Goal: Task Accomplishment & Management: Complete application form

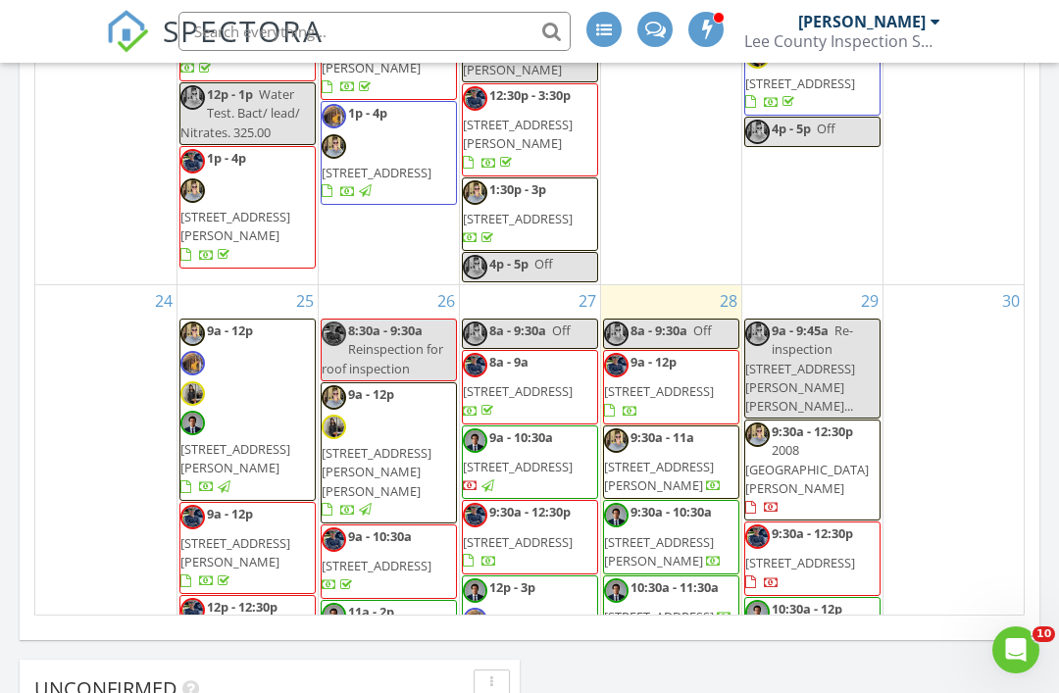
scroll to position [2659, 0]
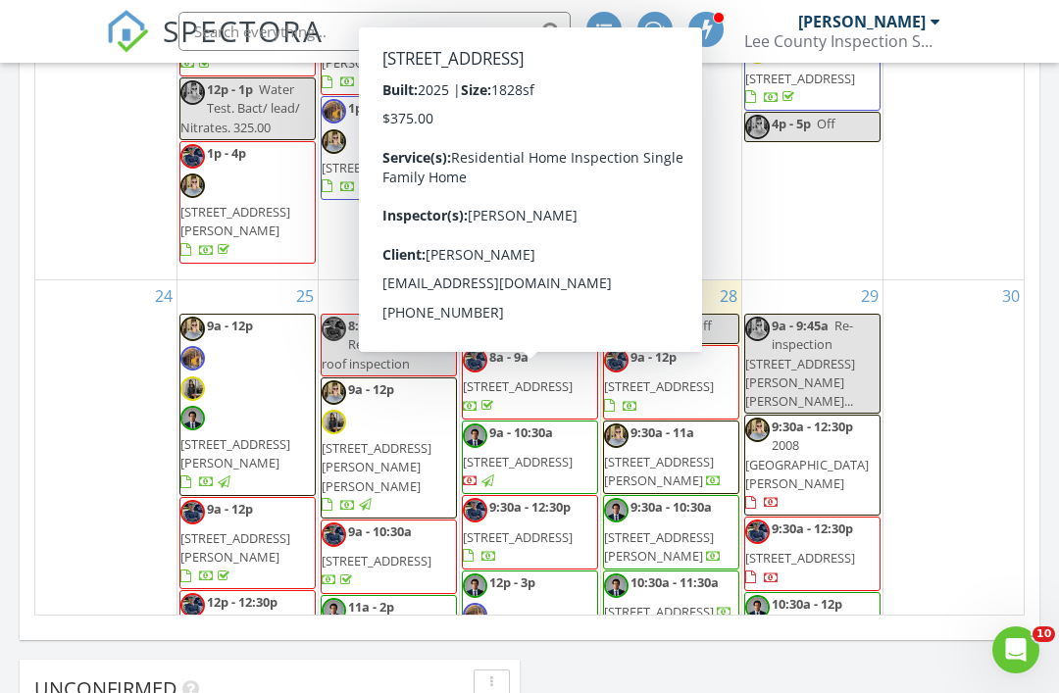
click at [522, 528] on span "[STREET_ADDRESS]" at bounding box center [518, 537] width 110 height 18
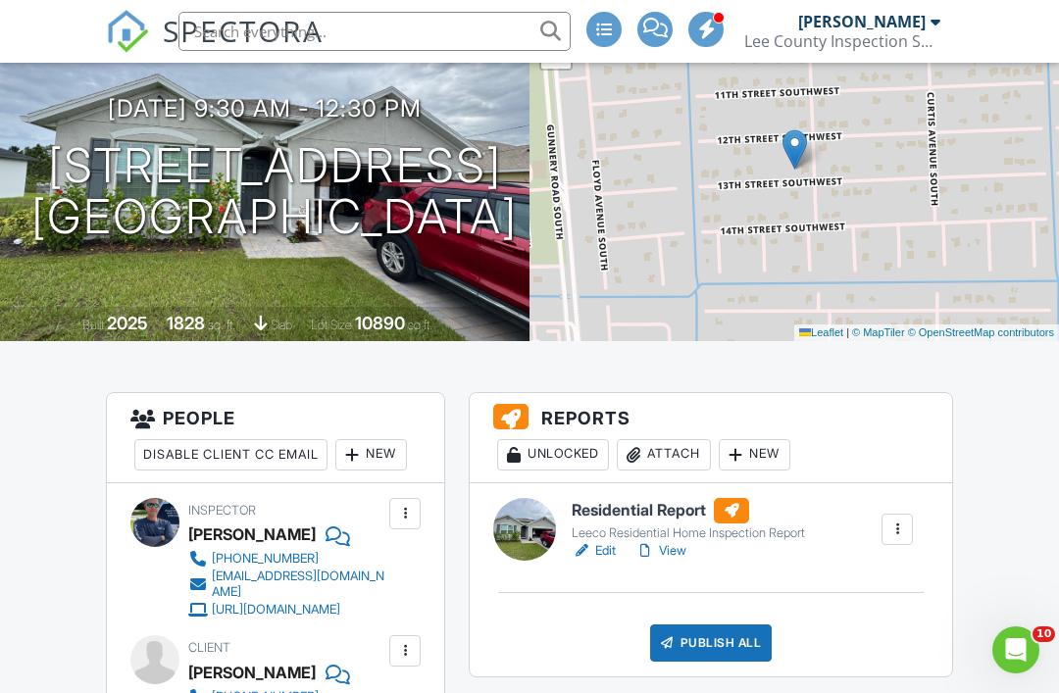
click at [676, 558] on link "View" at bounding box center [660, 551] width 51 height 20
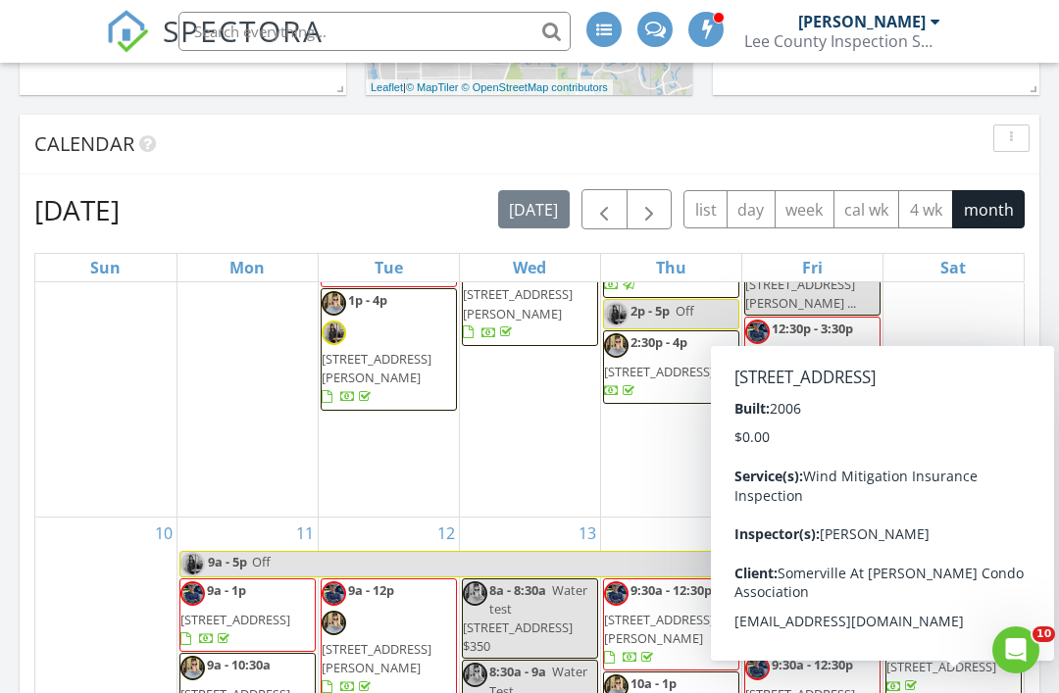
scroll to position [987, 0]
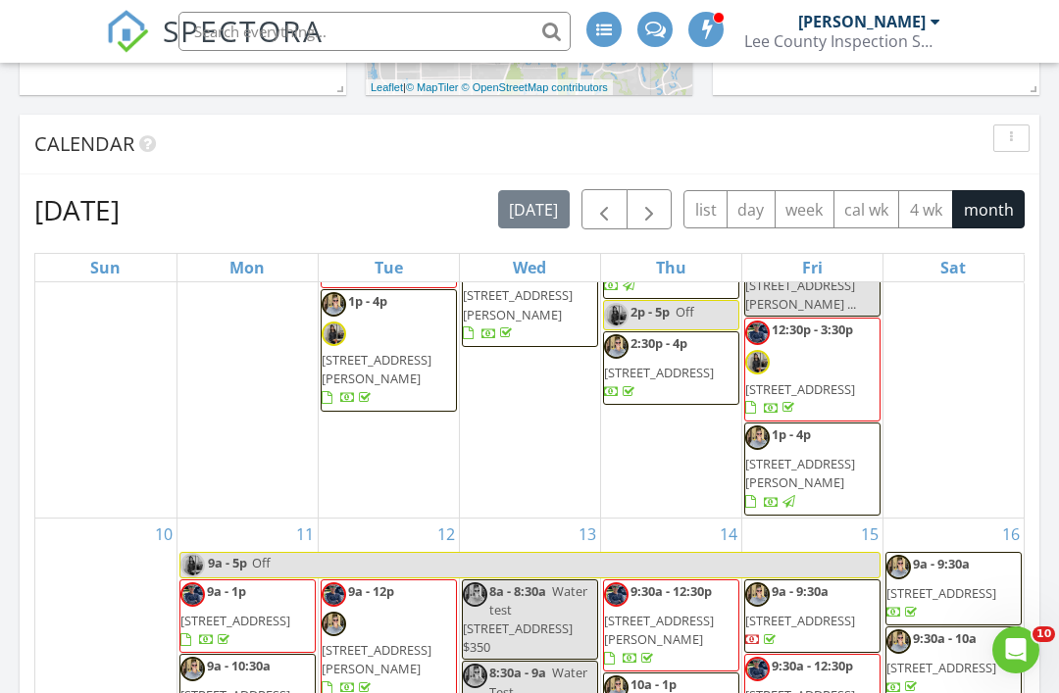
click at [994, 321] on div "9 9a 716 SE 12th Ct 31, Cape Coral 33990 10:30a - 1:30p 542 Raintree St E, Lehi…" at bounding box center [953, 165] width 141 height 704
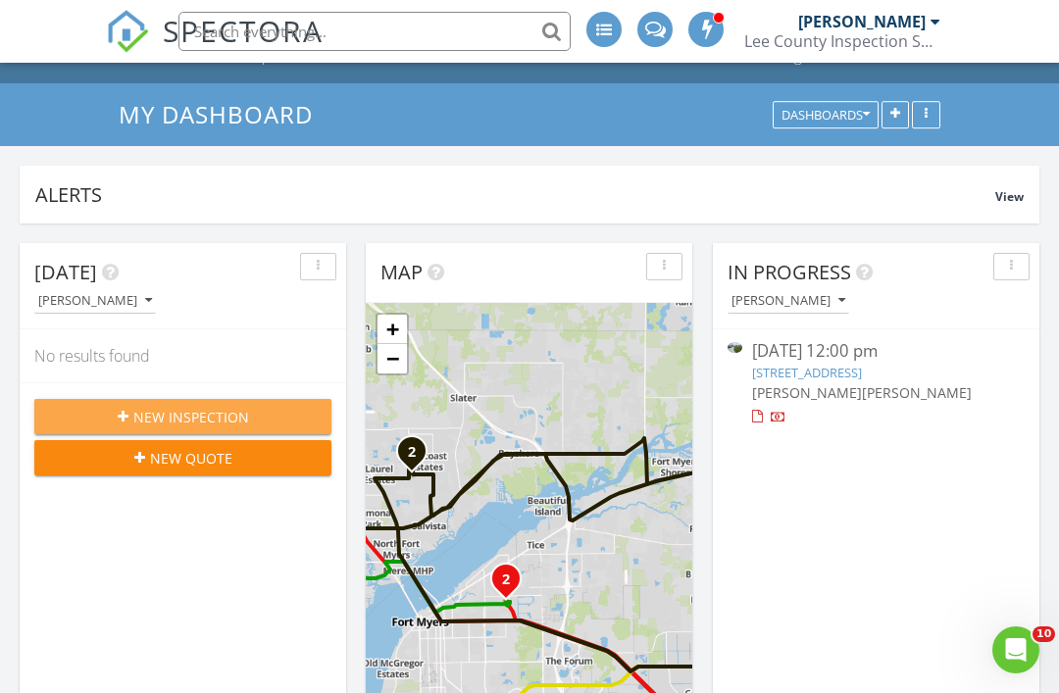
scroll to position [1895, 0]
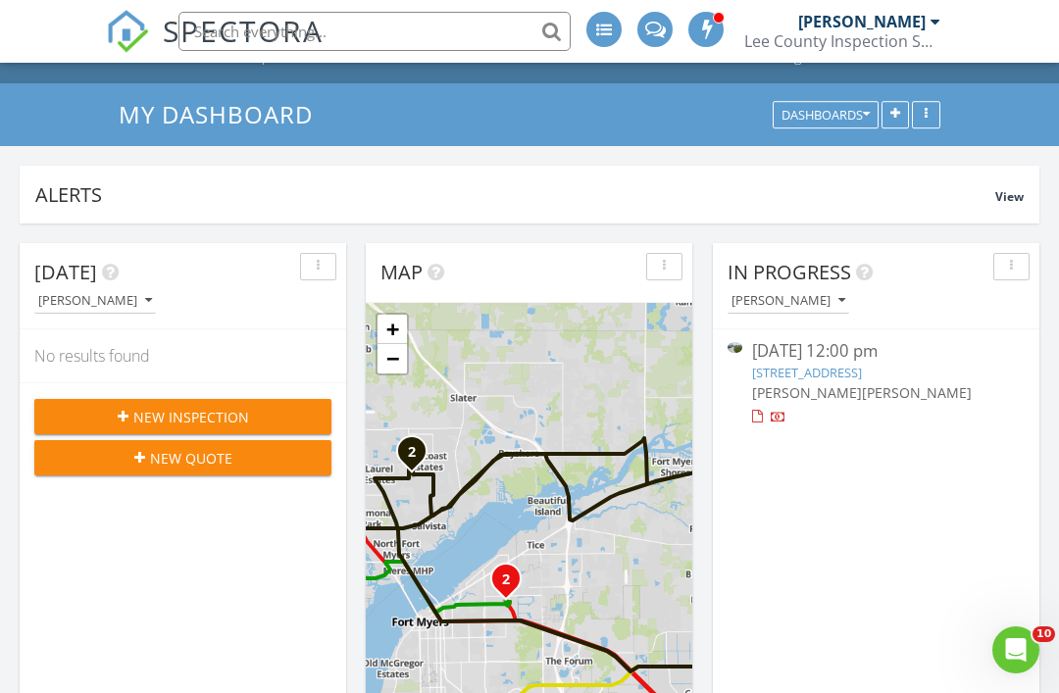
click at [94, 428] on button "New Inspection" at bounding box center [182, 416] width 297 height 35
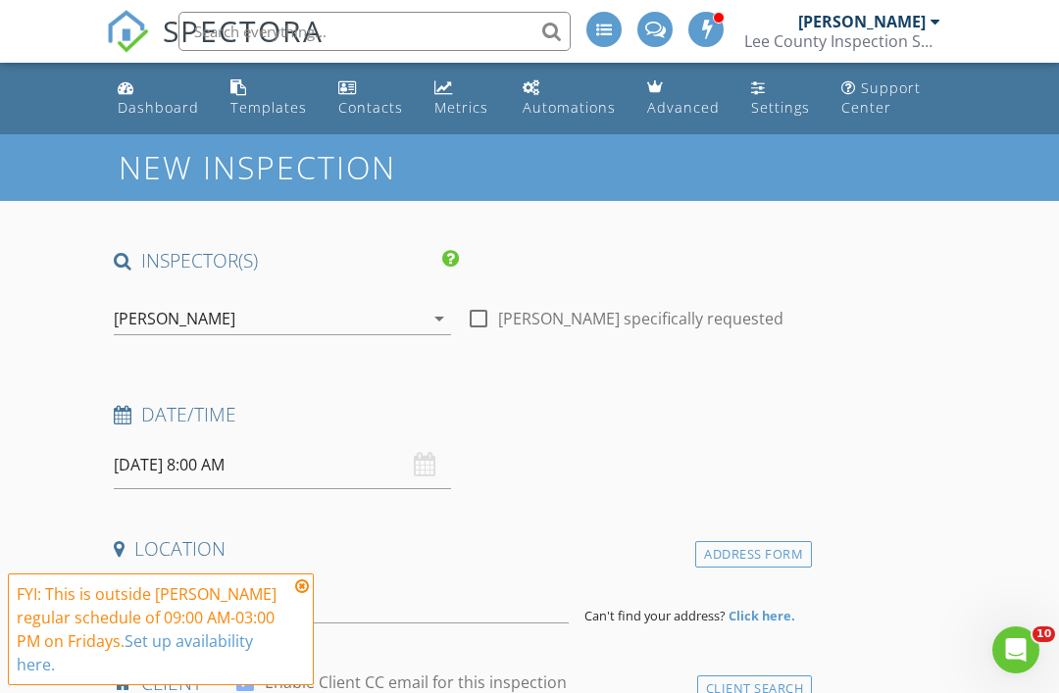
click at [302, 583] on icon at bounding box center [302, 586] width 14 height 16
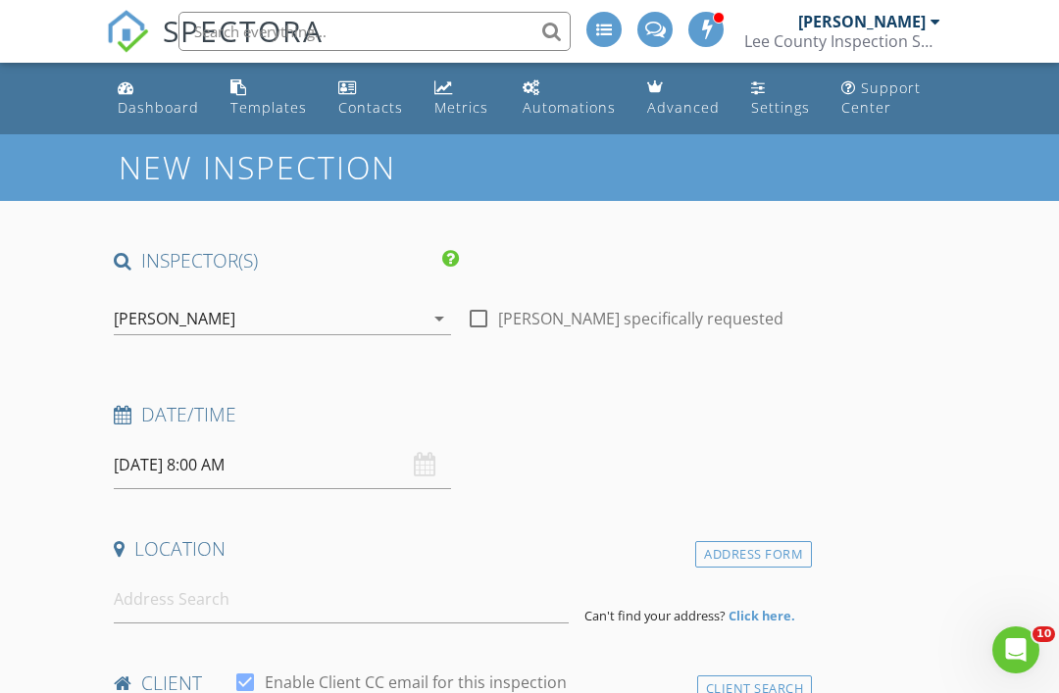
click at [431, 319] on icon "arrow_drop_down" at bounding box center [439, 319] width 24 height 24
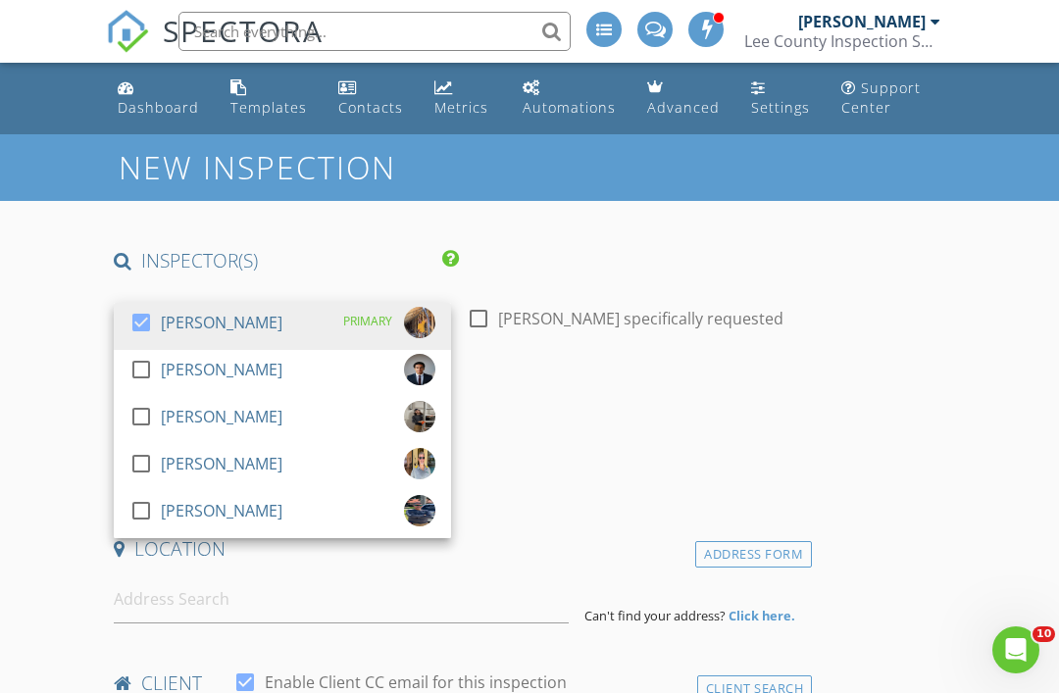
scroll to position [10, 0]
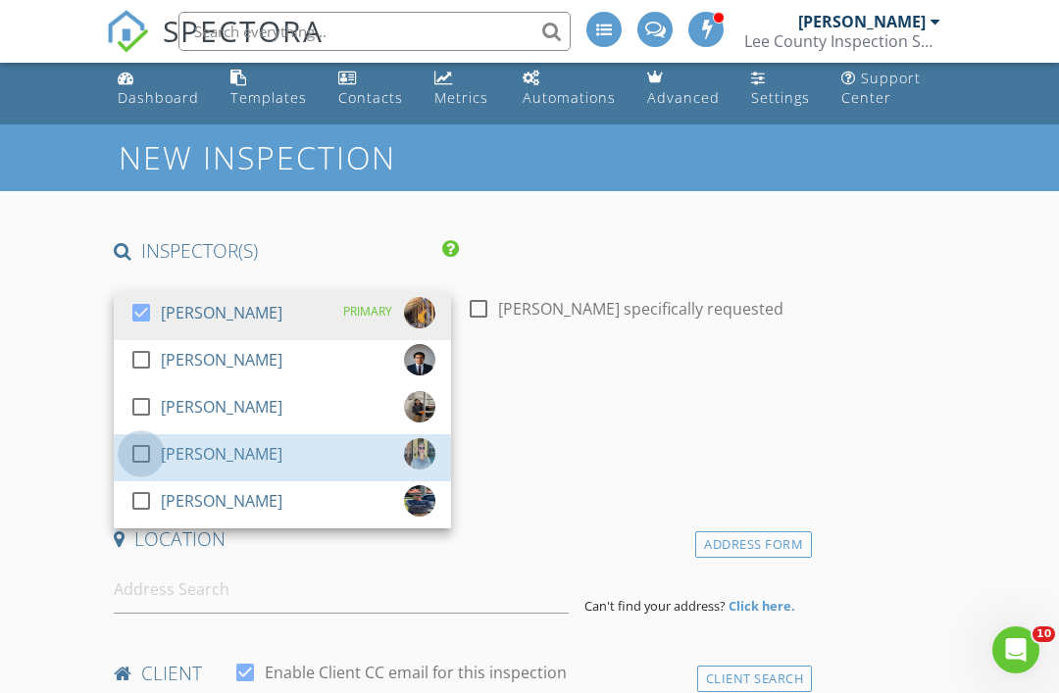
click at [148, 452] on div at bounding box center [140, 453] width 33 height 33
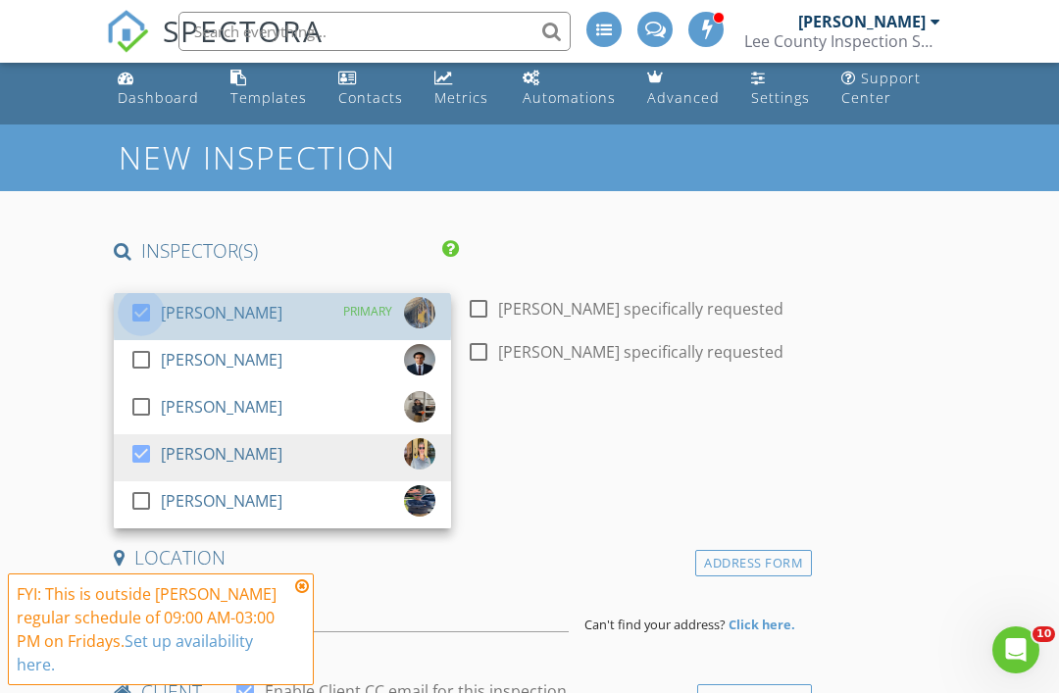
click at [153, 307] on div at bounding box center [140, 312] width 33 height 33
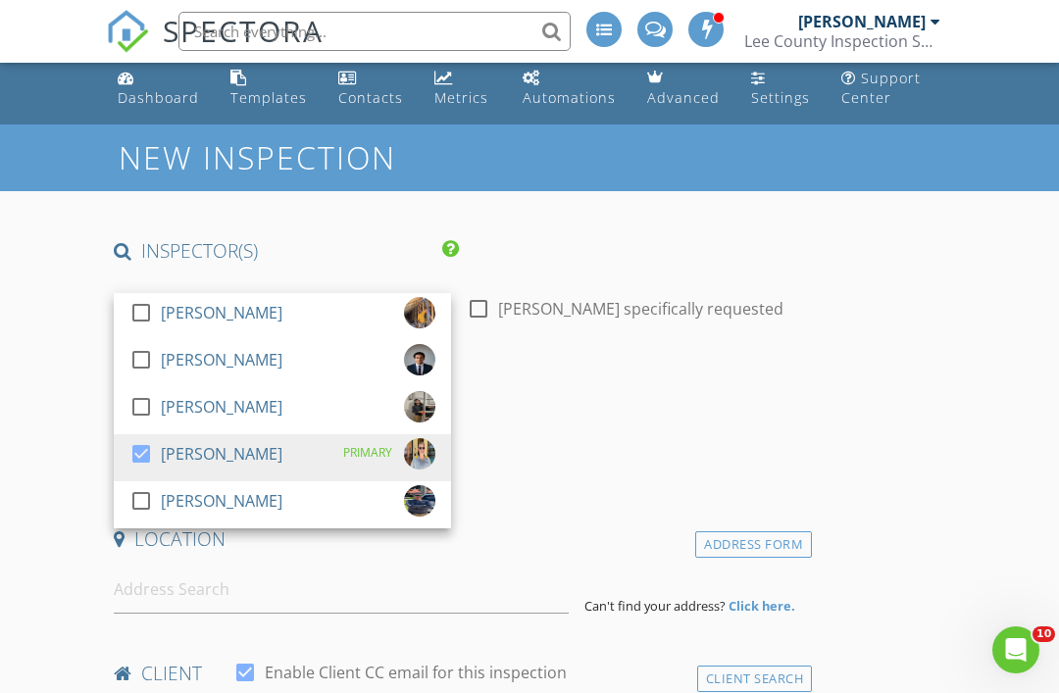
click at [734, 438] on div "Date/Time 08/29/2025 8:00 AM" at bounding box center [459, 435] width 706 height 87
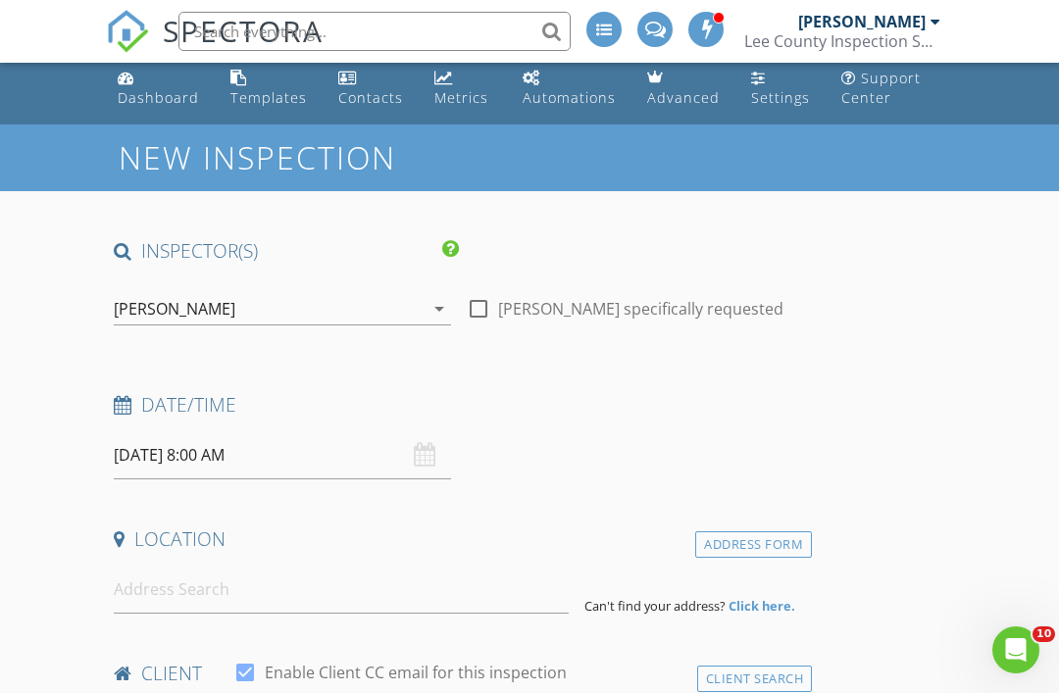
click at [357, 466] on input "08/29/2025 8:00 AM" at bounding box center [282, 455] width 337 height 48
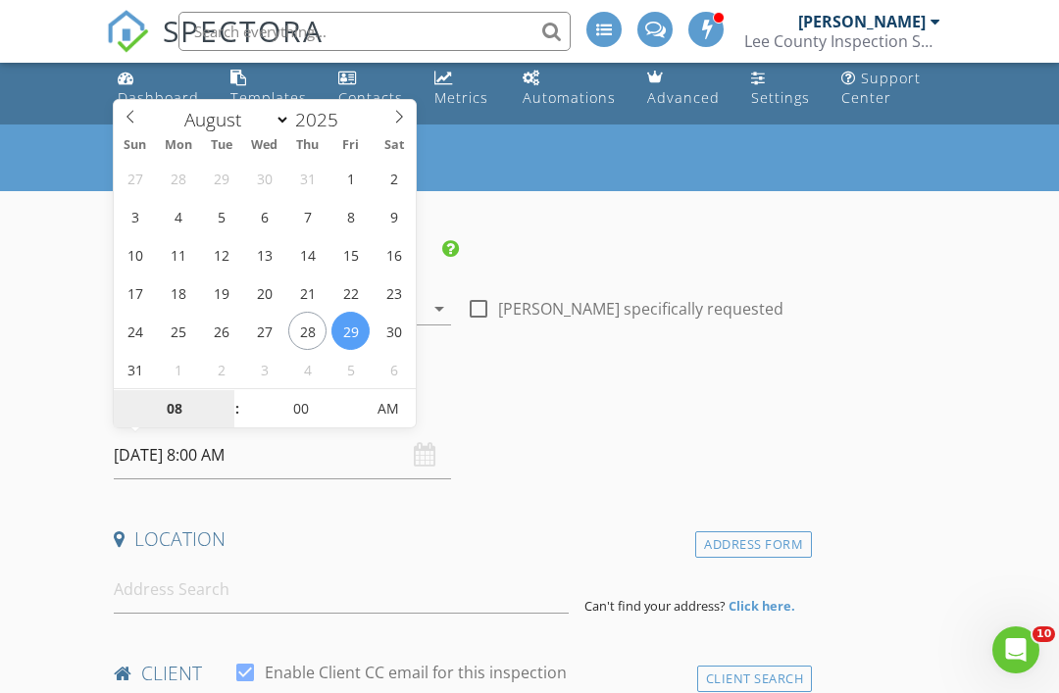
type input "09/01/2025 8:00 AM"
select select "8"
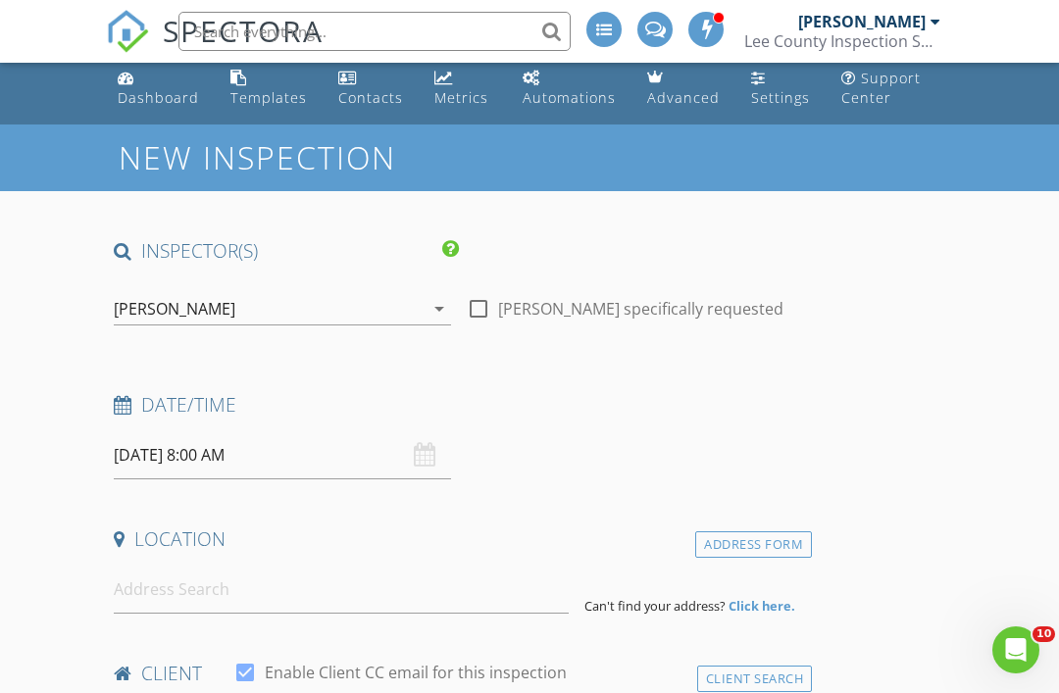
click at [717, 239] on div "INSPECTOR(S)" at bounding box center [459, 257] width 706 height 39
click at [412, 454] on input "09/01/2025 8:00 AM" at bounding box center [282, 455] width 337 height 48
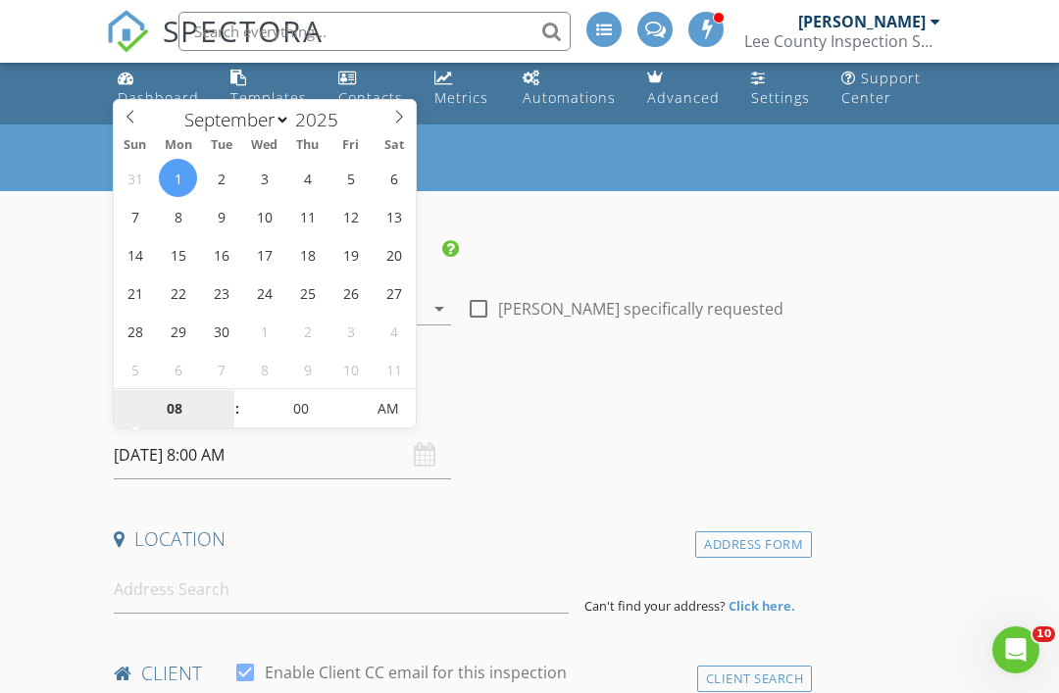
click at [183, 406] on input "08" at bounding box center [174, 409] width 121 height 39
type input "9"
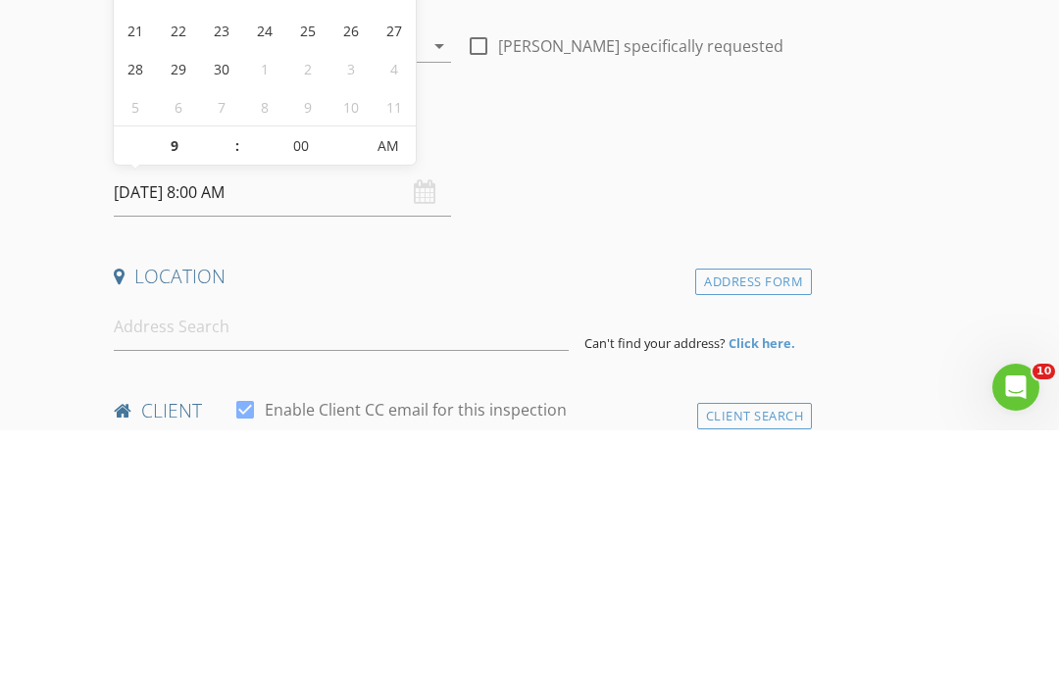
type input "09/01/2025 9:00 AM"
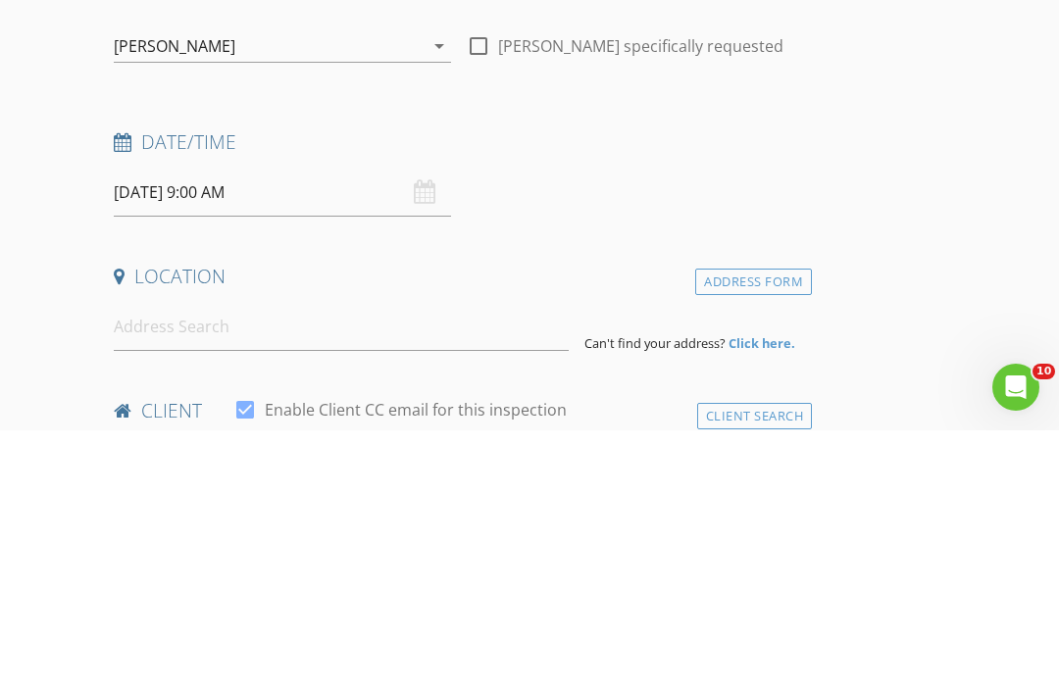
scroll to position [272, 0]
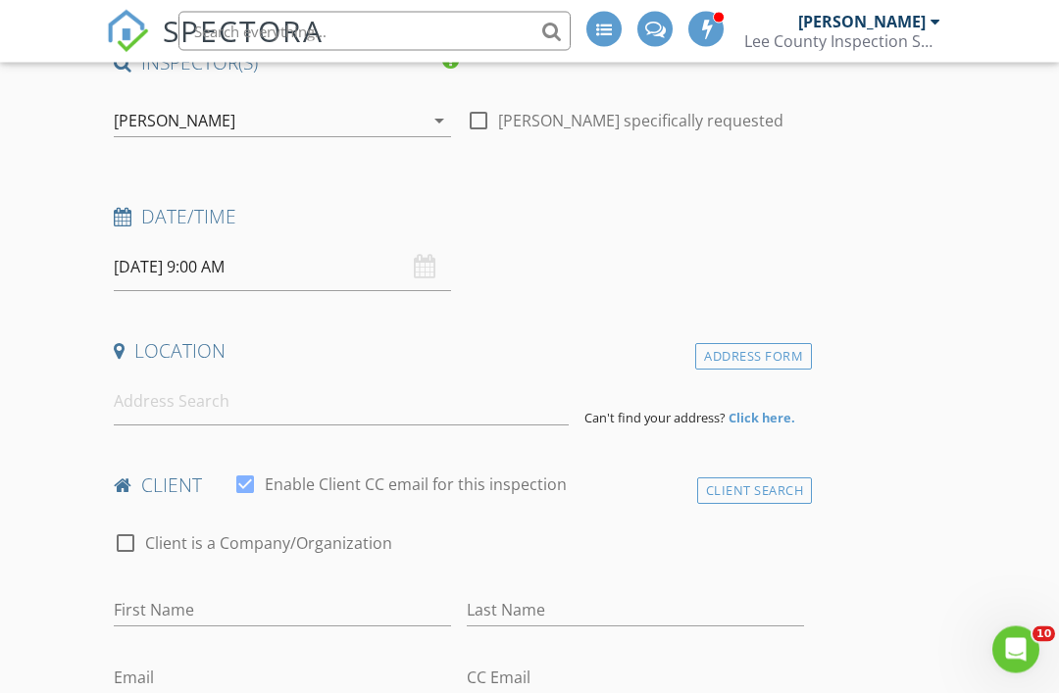
scroll to position [199, 0]
click at [280, 262] on input "09/01/2025 9:00 AM" at bounding box center [282, 266] width 337 height 48
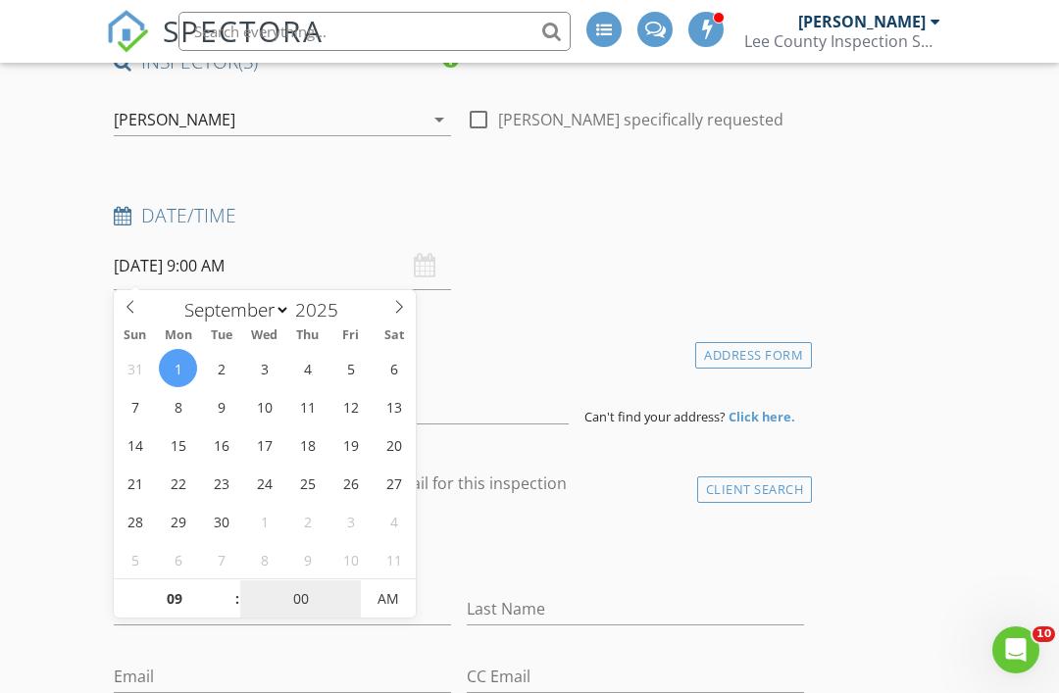
click at [315, 589] on input "00" at bounding box center [300, 599] width 121 height 39
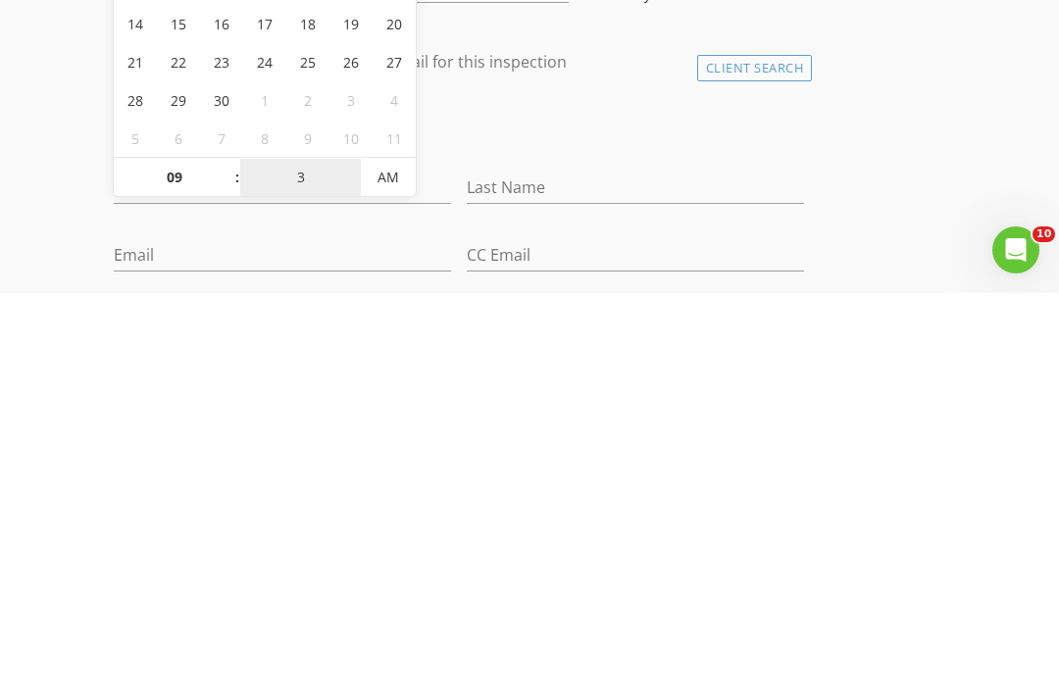
type input "30"
type input "[DATE] 9:30 AM"
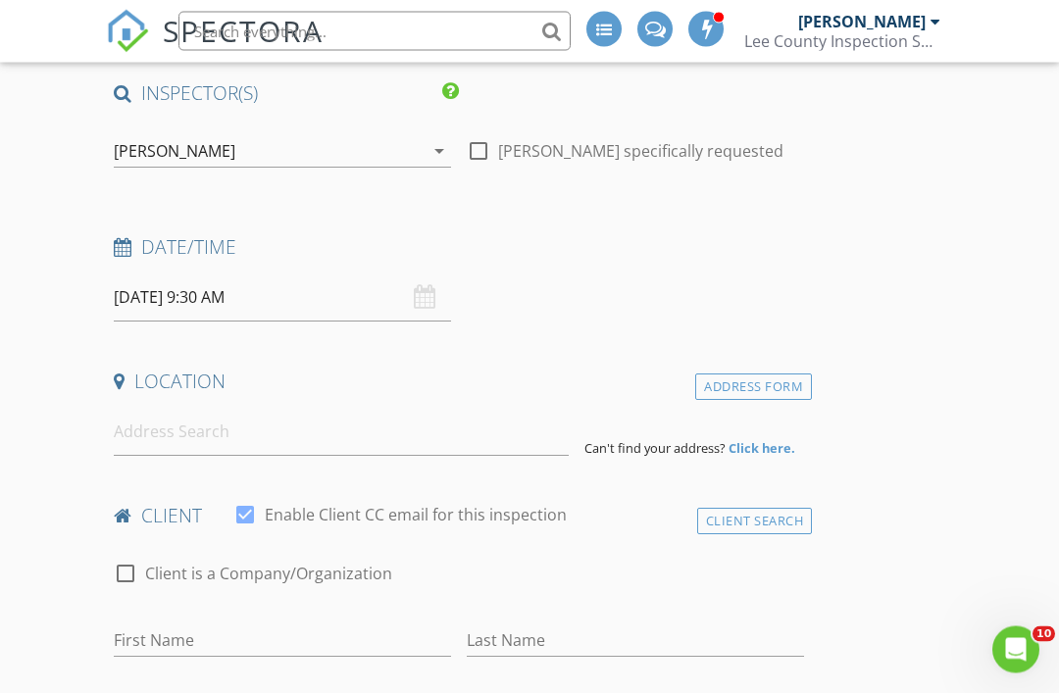
scroll to position [229, 0]
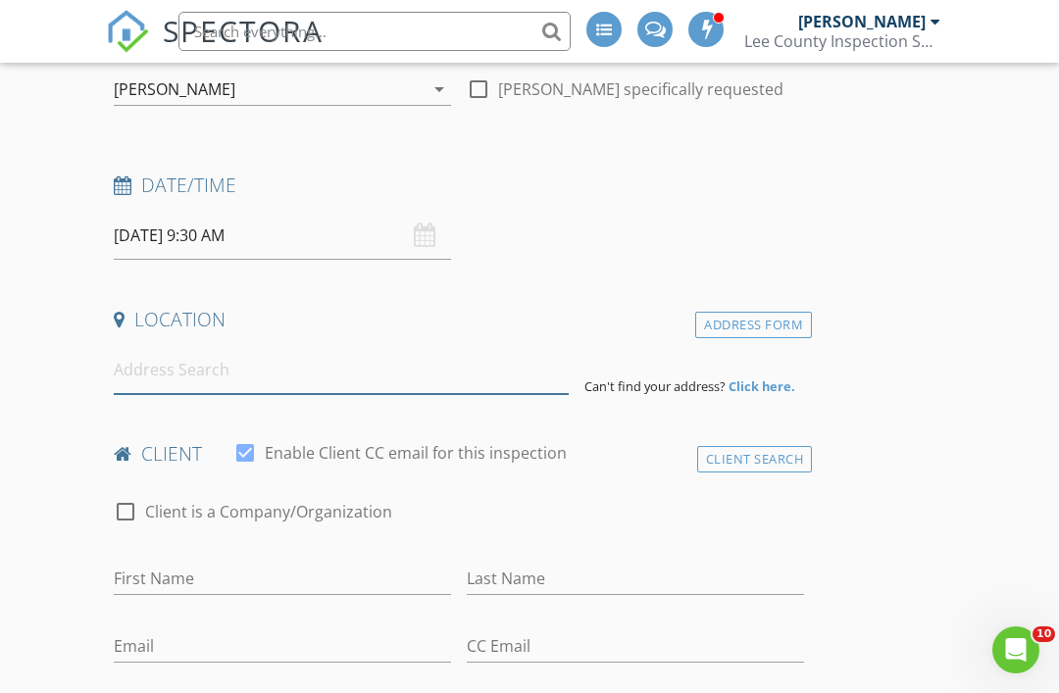
click at [406, 368] on input at bounding box center [341, 370] width 455 height 48
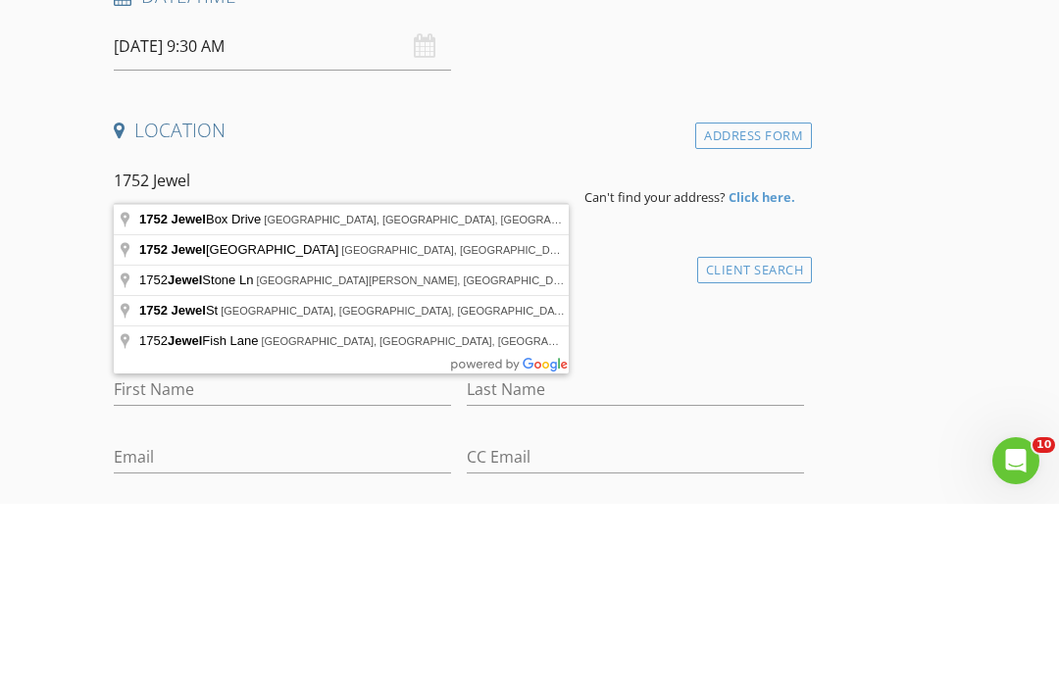
type input "1752 Jewel Box Drive, Sanibel, FL, USA"
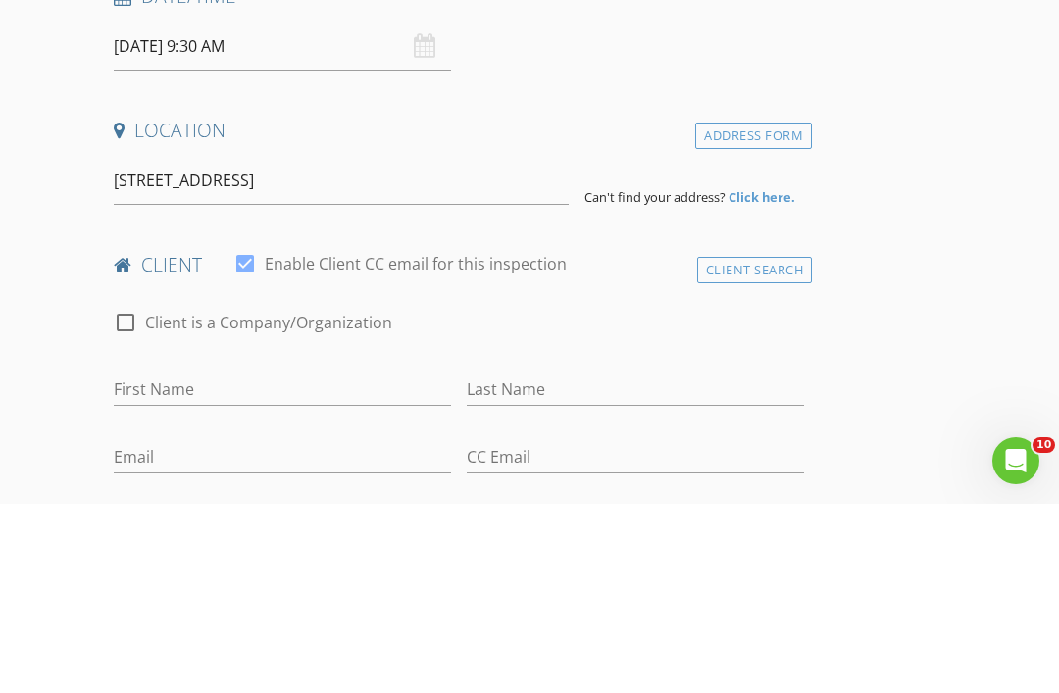
scroll to position [419, 0]
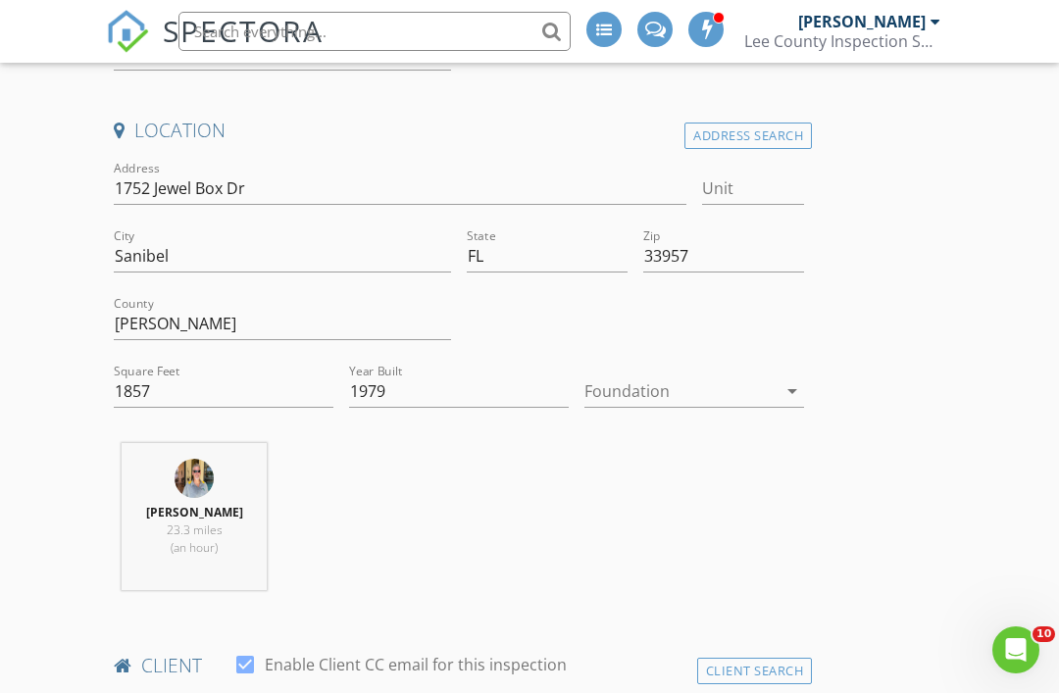
click at [749, 385] on div at bounding box center [680, 390] width 192 height 31
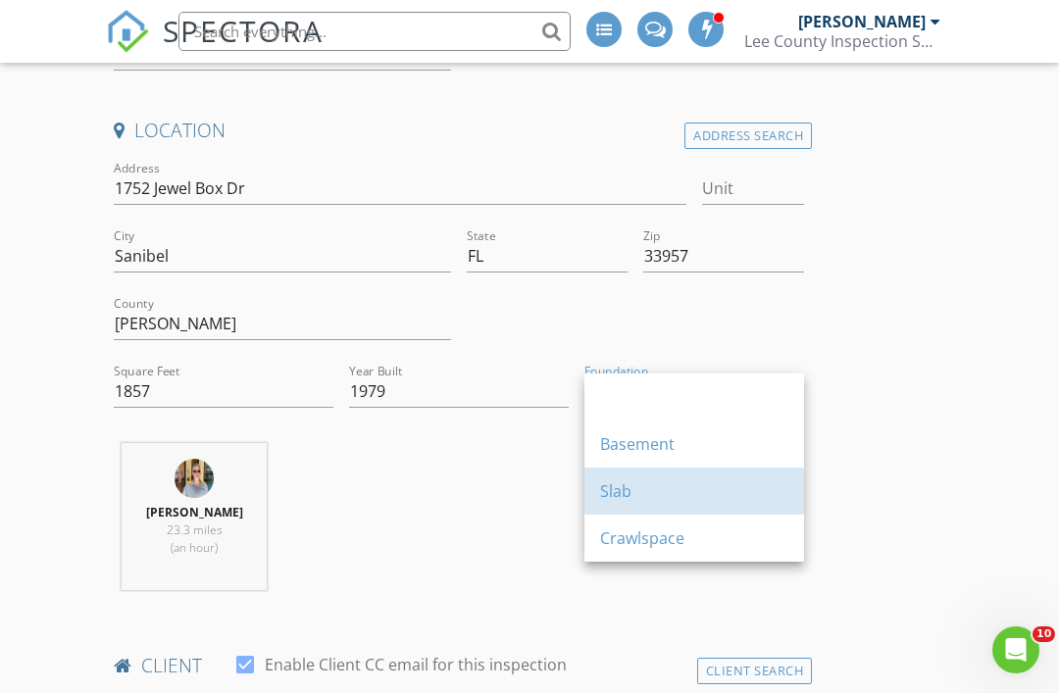
click at [682, 496] on div "Slab" at bounding box center [694, 491] width 188 height 24
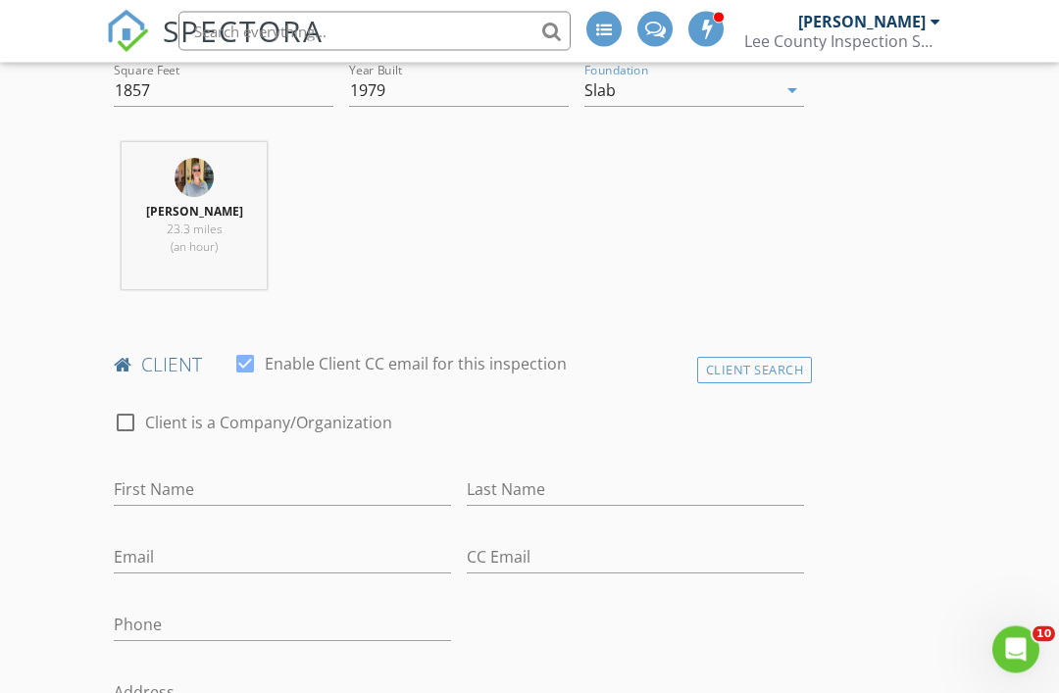
scroll to position [727, 0]
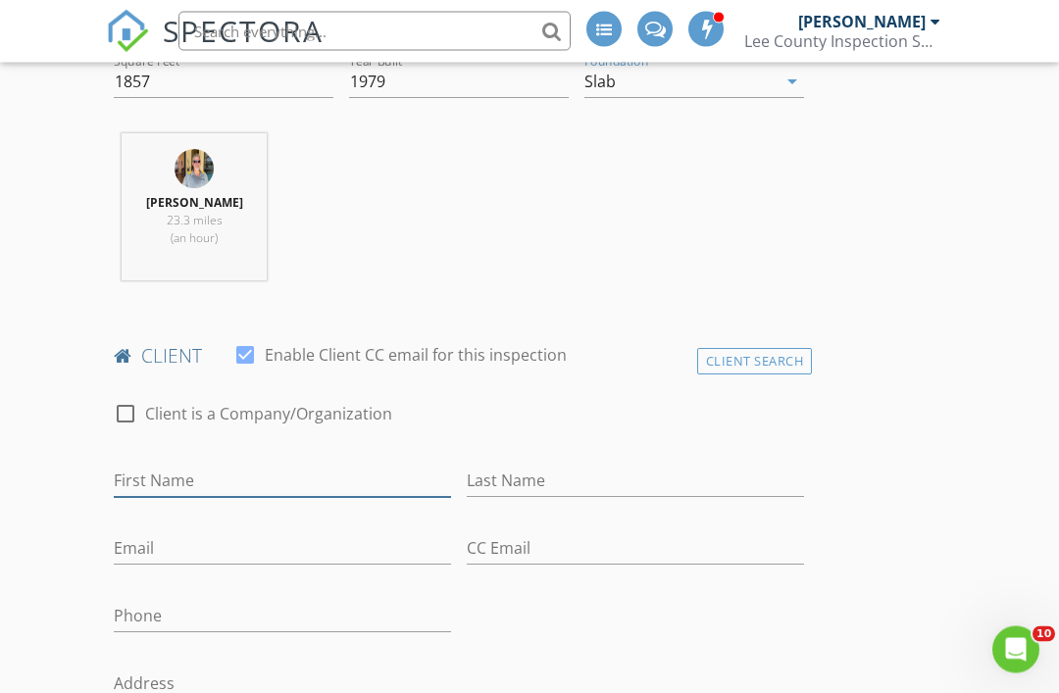
click at [312, 469] on input "First Name" at bounding box center [282, 482] width 337 height 32
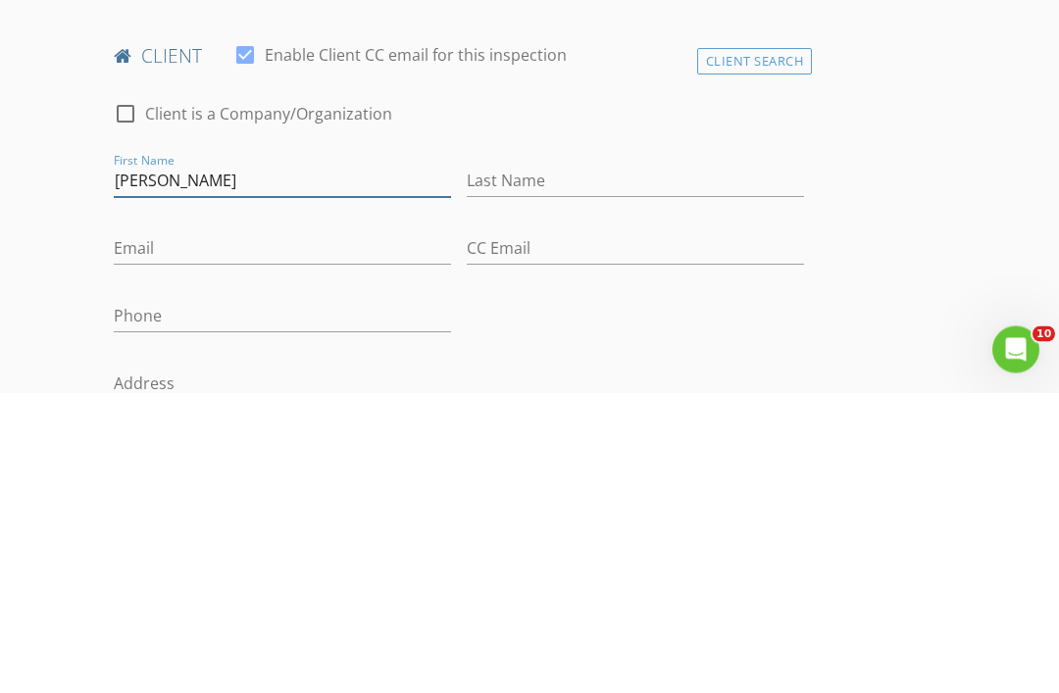
type input "Joe"
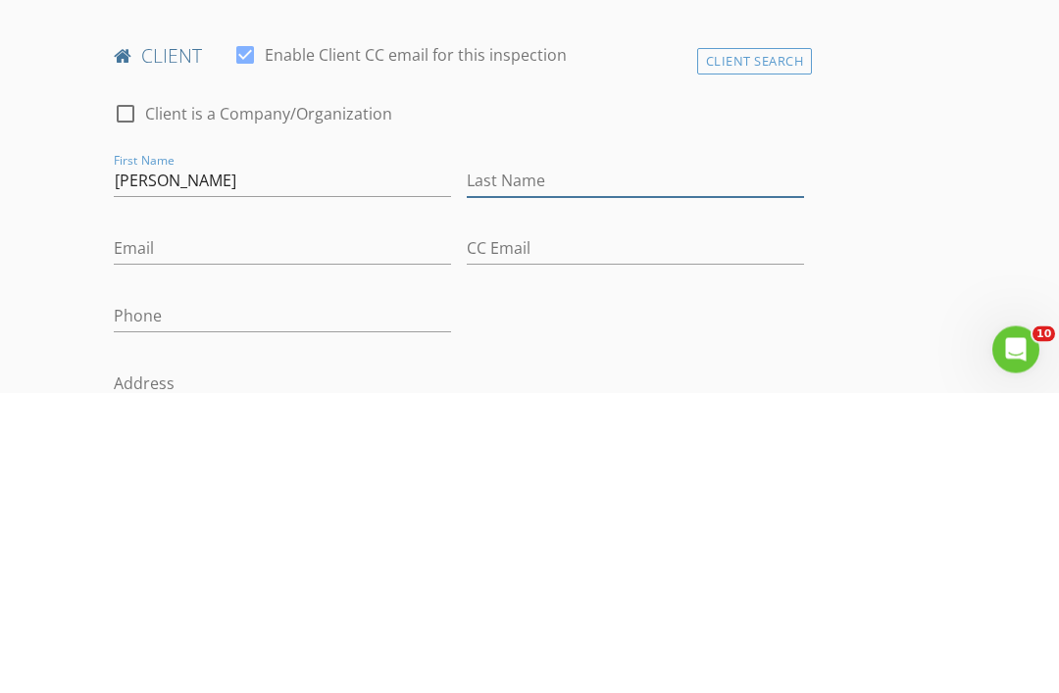
click at [634, 466] on input "Last Name" at bounding box center [635, 482] width 337 height 32
type input "Palencar"
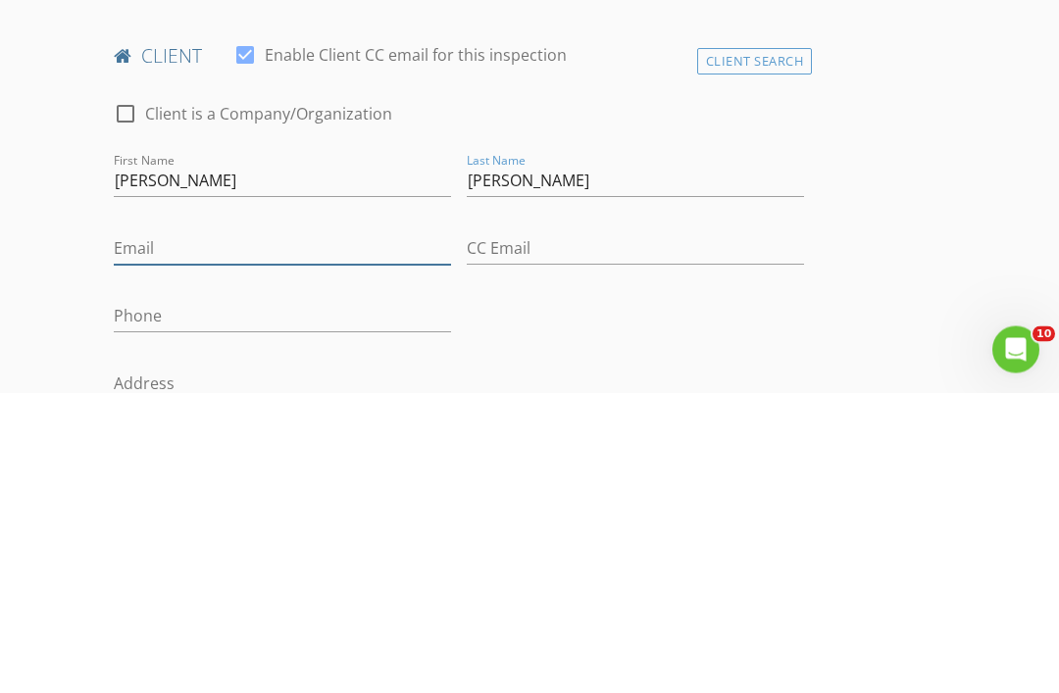
click at [328, 533] on input "Email" at bounding box center [282, 549] width 337 height 32
type input "Jspalencar@gmail.com"
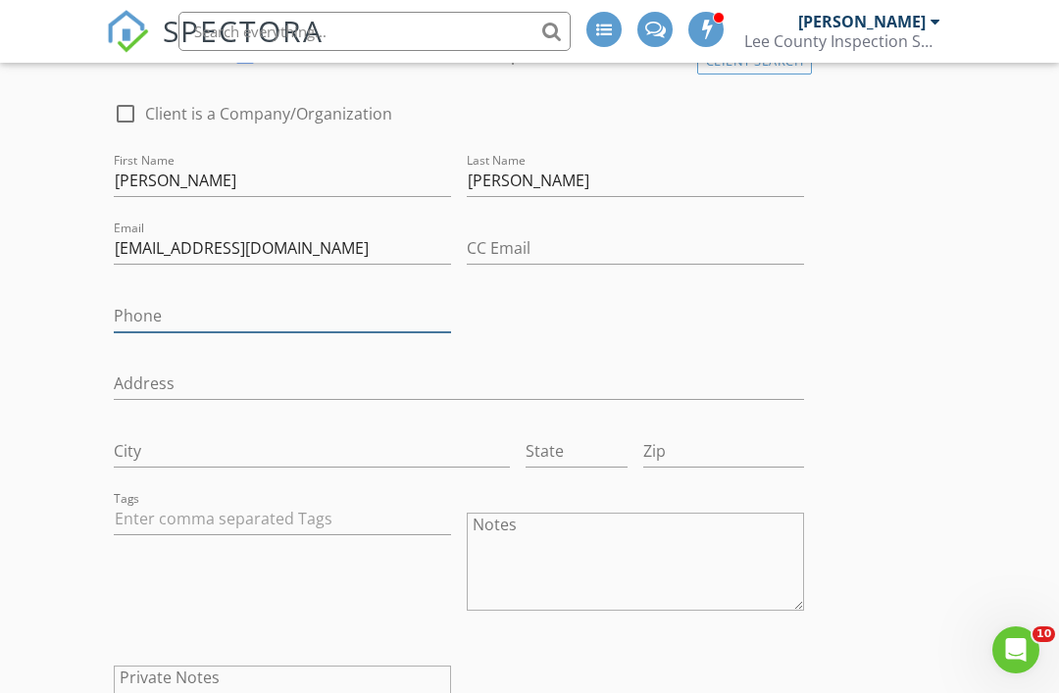
click at [330, 317] on input "Phone" at bounding box center [282, 316] width 337 height 32
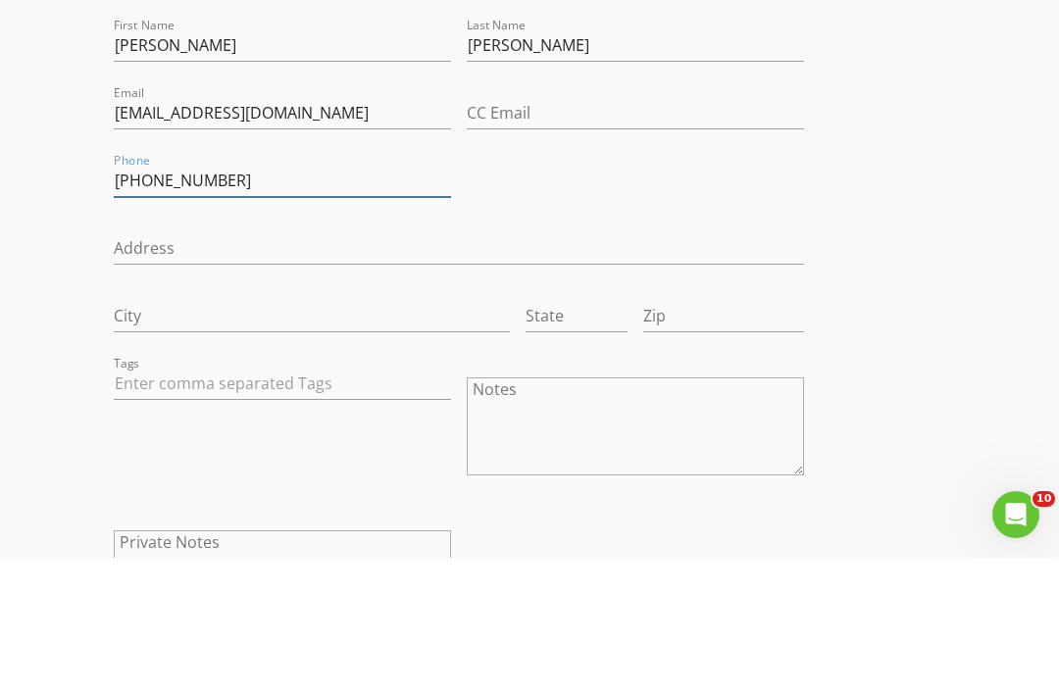
type input "410-215-9364"
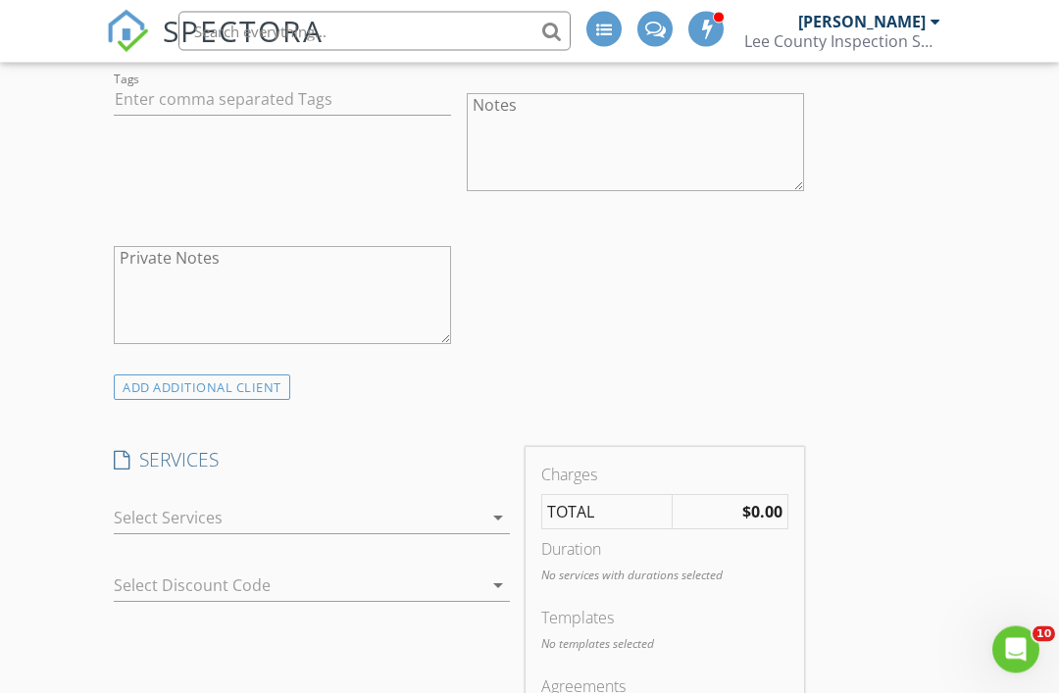
scroll to position [1448, 0]
click at [491, 513] on icon "arrow_drop_down" at bounding box center [498, 518] width 24 height 24
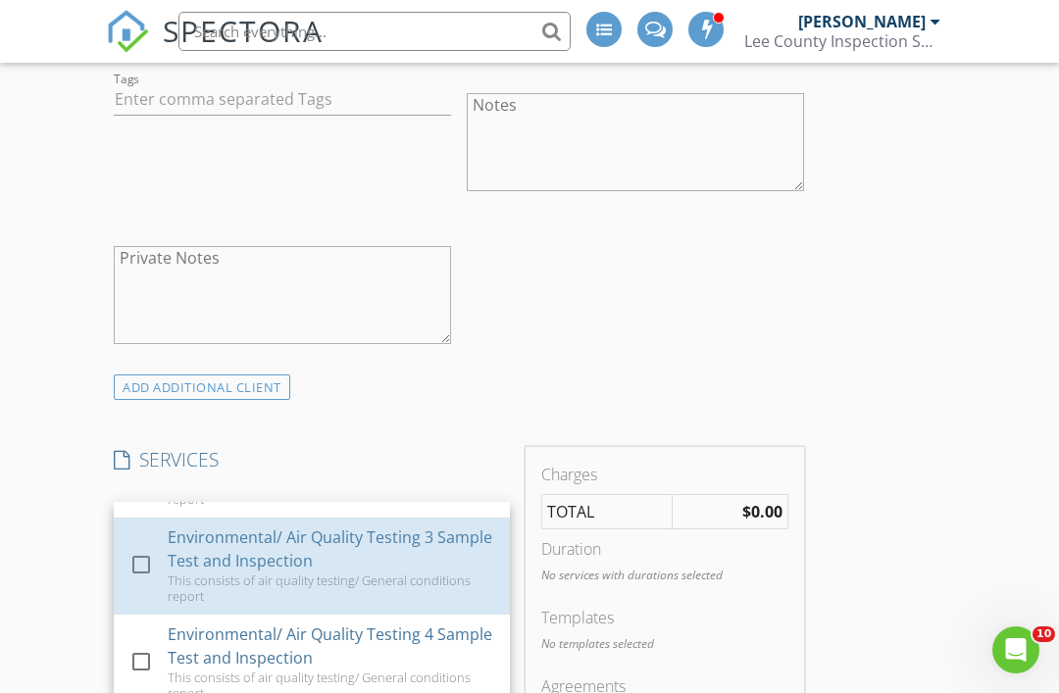
scroll to position [1080, 0]
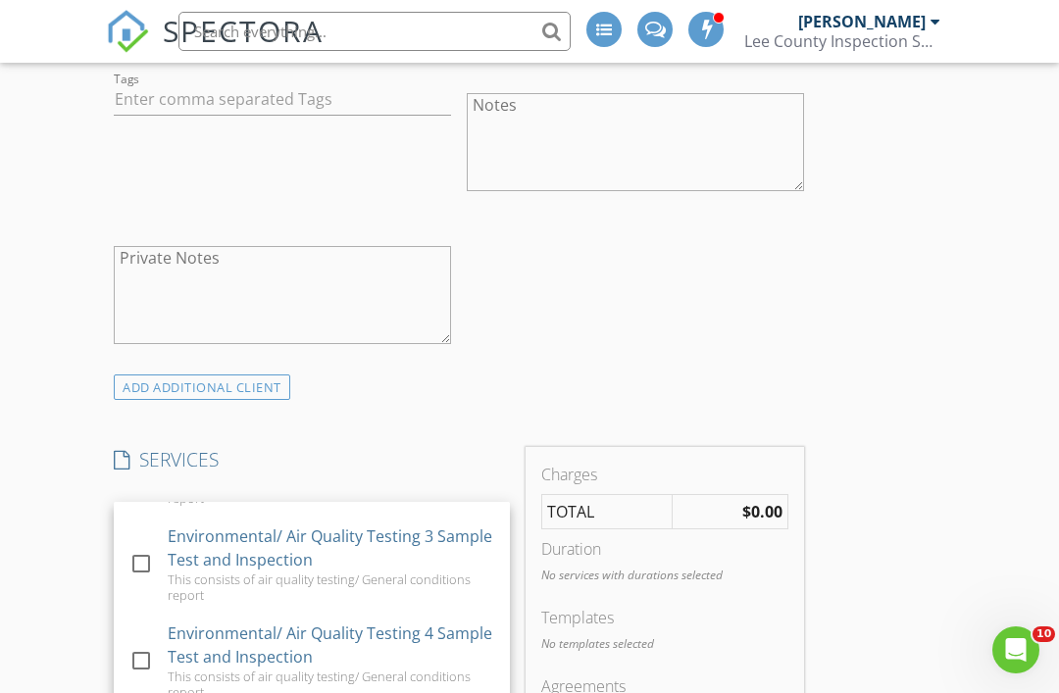
click at [152, 564] on div at bounding box center [140, 563] width 33 height 33
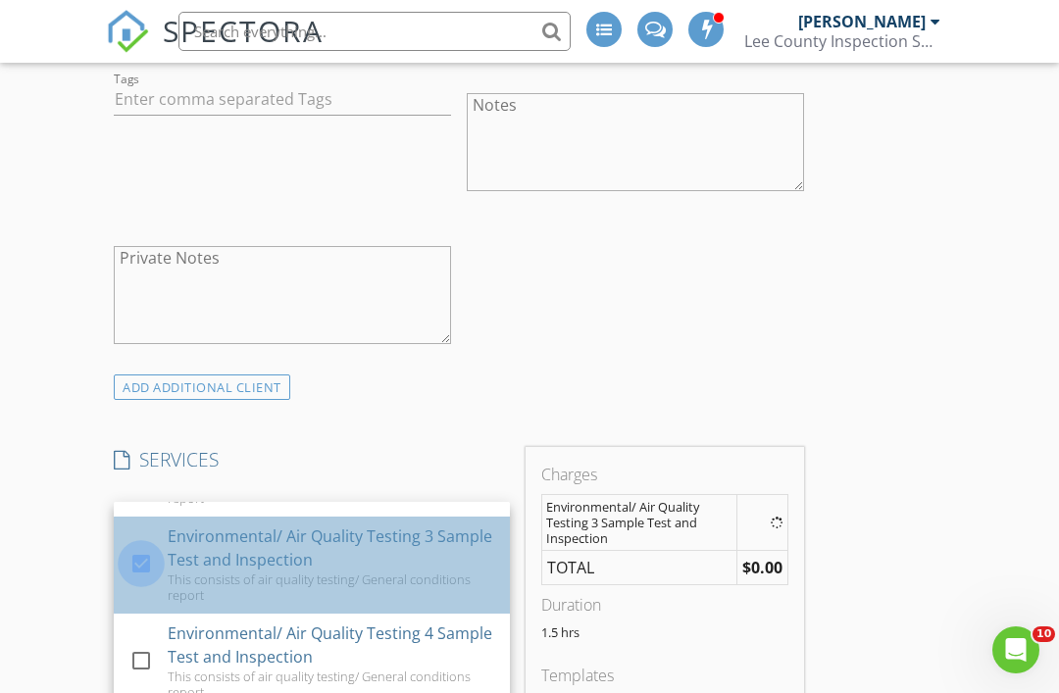
checkbox input "false"
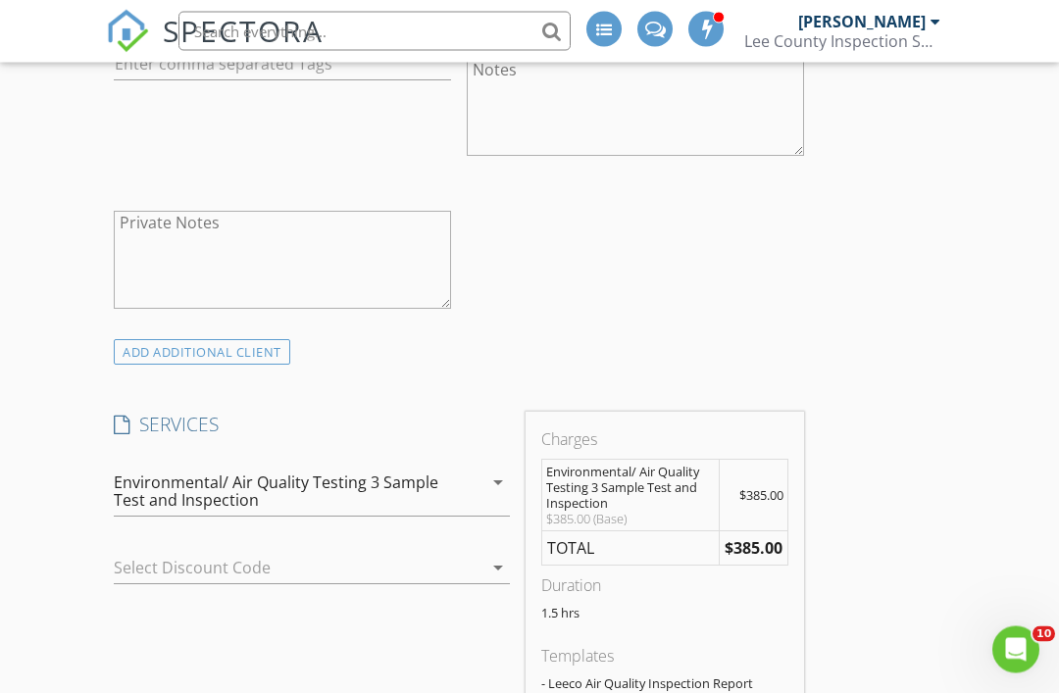
scroll to position [1483, 0]
click at [496, 476] on icon "arrow_drop_down" at bounding box center [498, 482] width 24 height 24
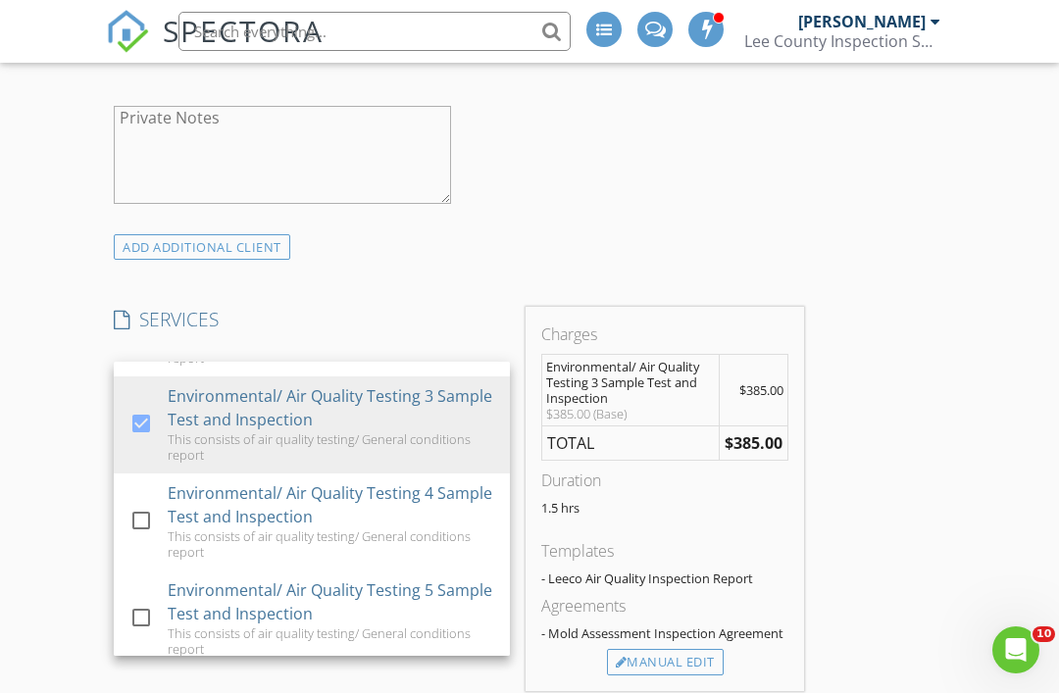
scroll to position [1589, 0]
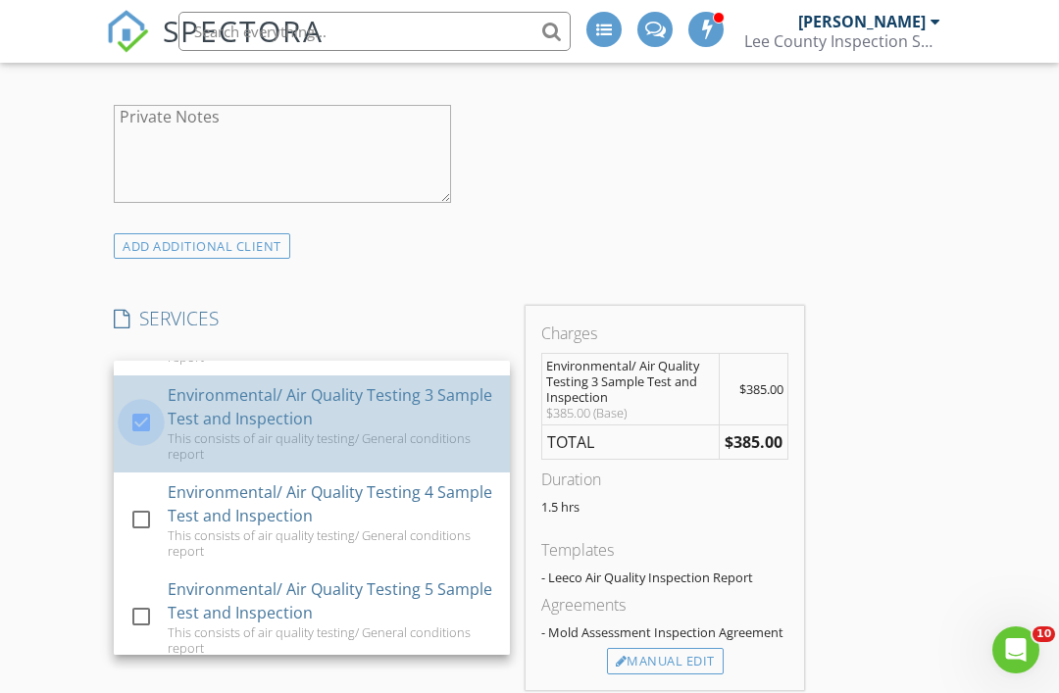
click at [150, 418] on div at bounding box center [140, 422] width 33 height 33
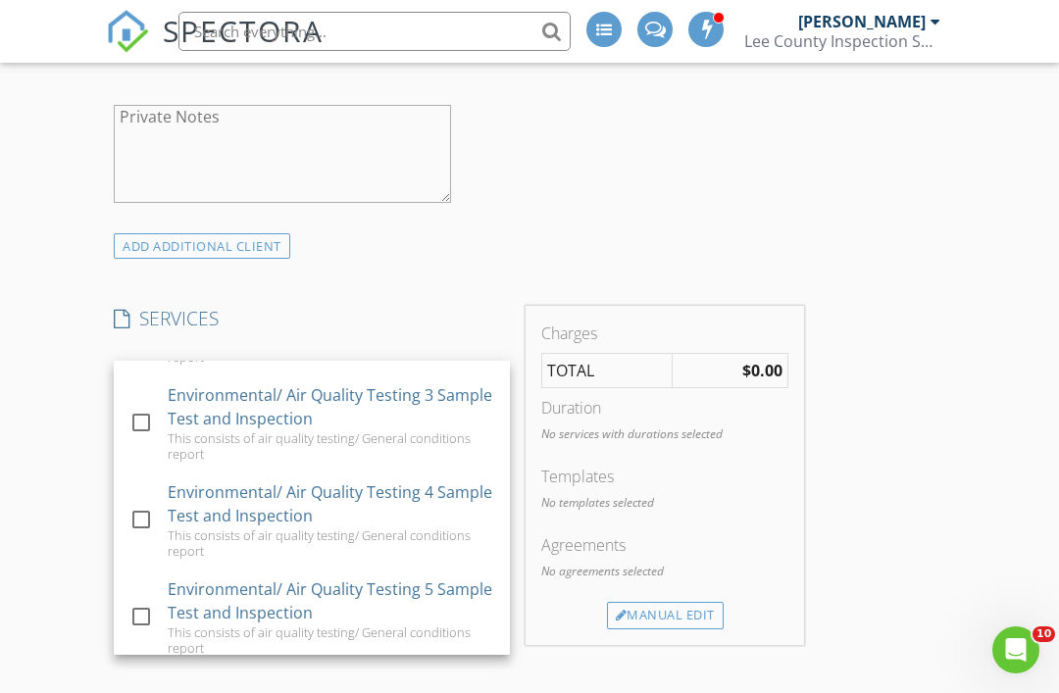
click at [155, 507] on div at bounding box center [140, 519] width 33 height 33
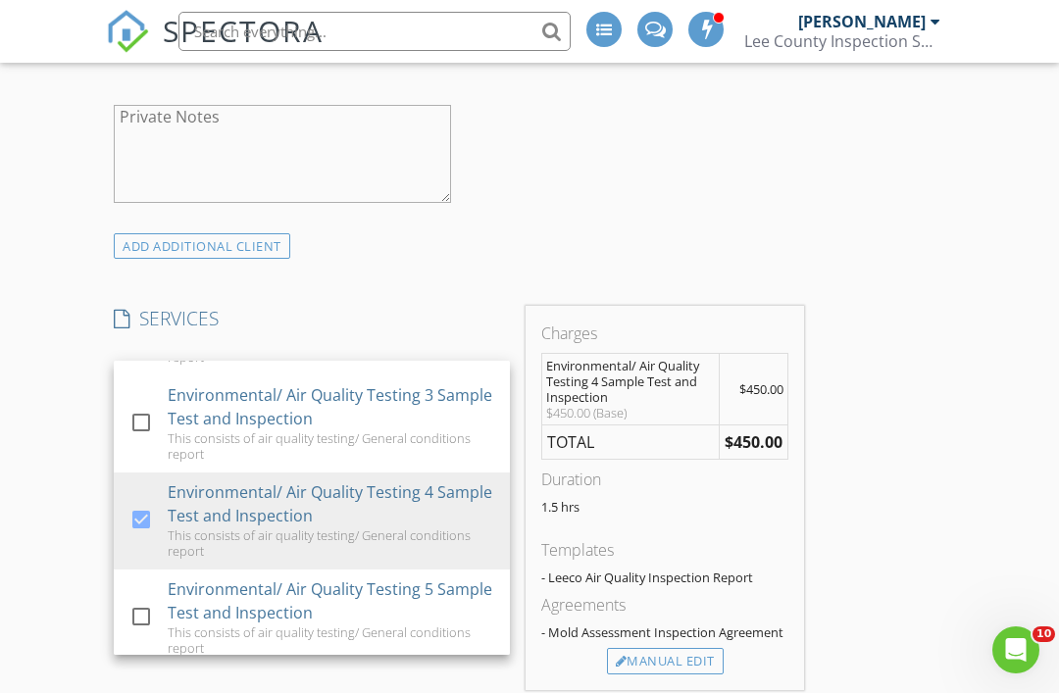
click at [145, 515] on div at bounding box center [140, 519] width 33 height 33
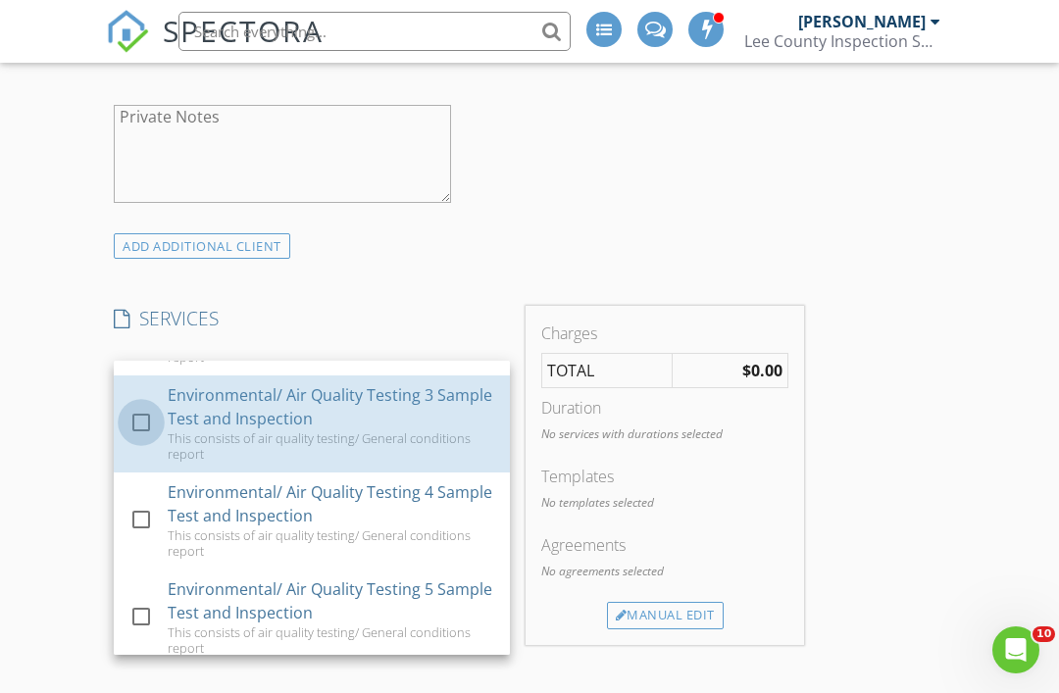
click at [148, 426] on div at bounding box center [140, 422] width 33 height 33
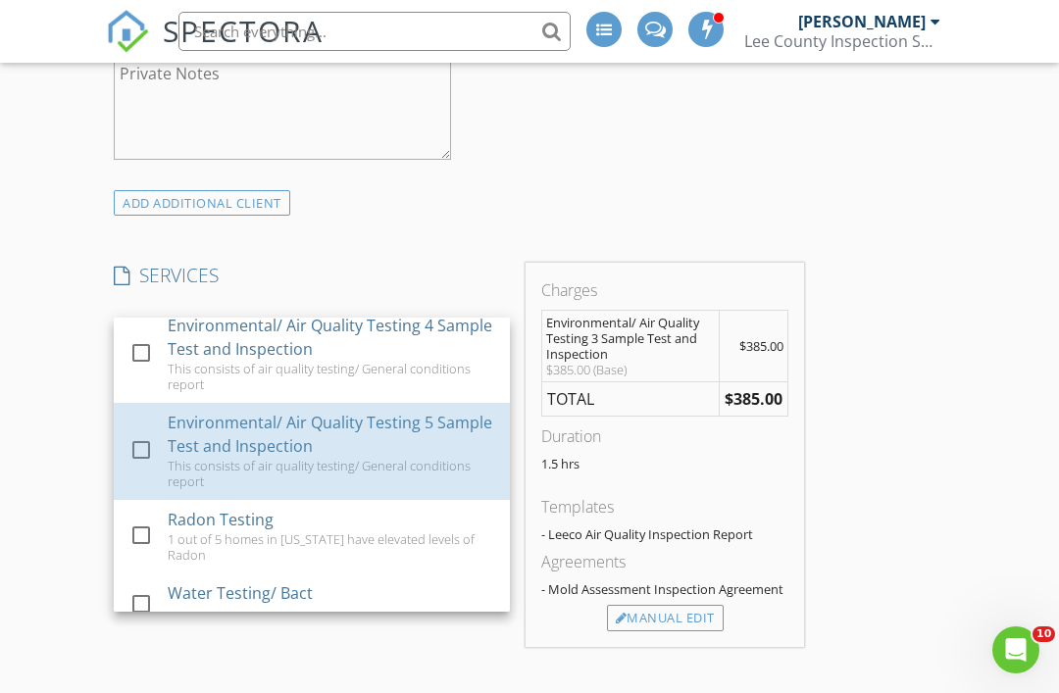
scroll to position [1205, 0]
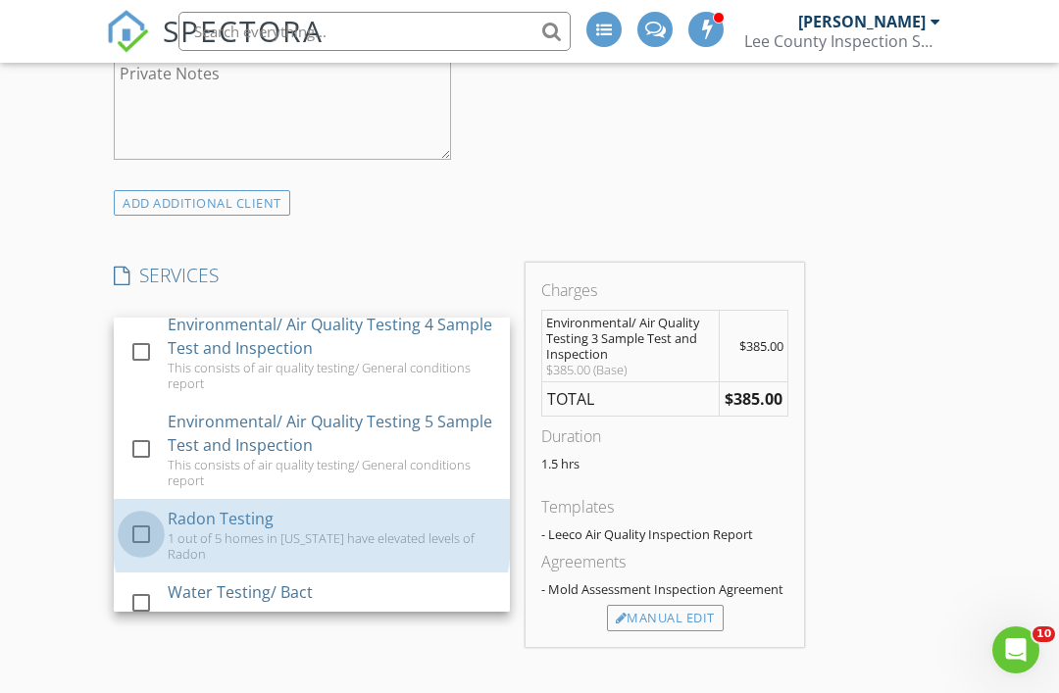
click at [147, 526] on div at bounding box center [140, 534] width 33 height 33
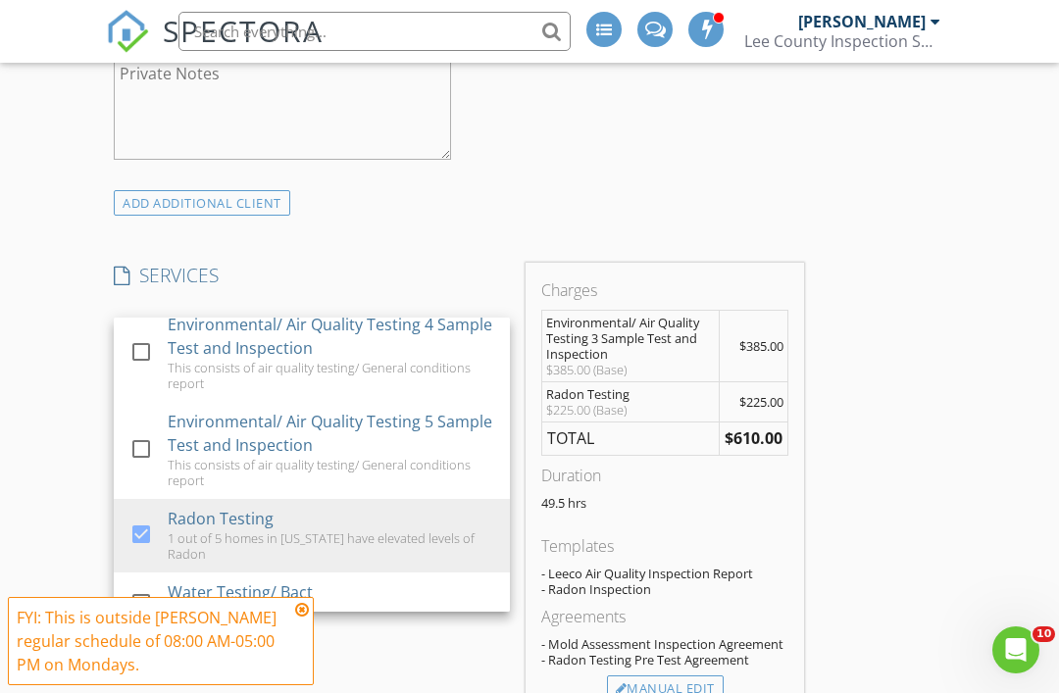
click at [308, 617] on icon at bounding box center [302, 610] width 14 height 16
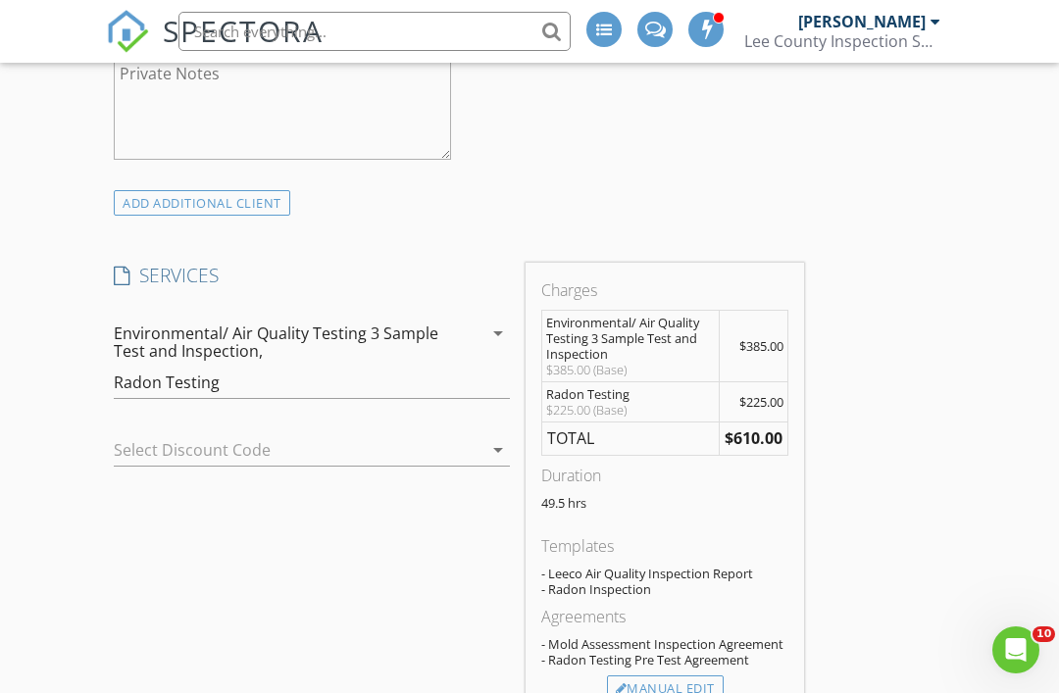
click at [703, 687] on div "Manual Edit" at bounding box center [665, 688] width 117 height 27
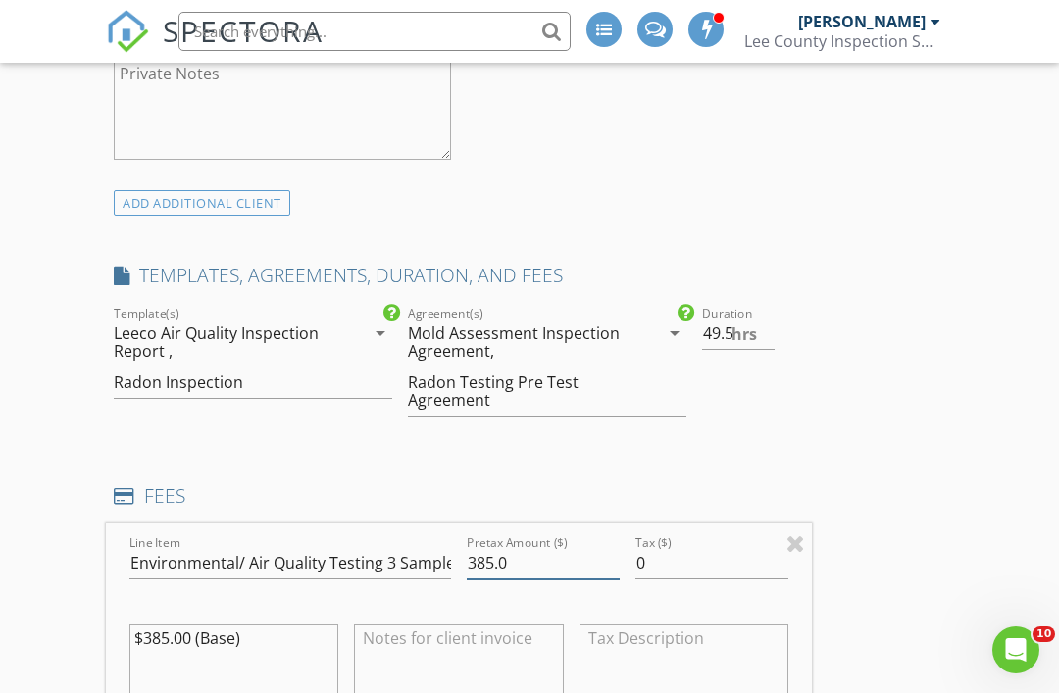
click at [542, 562] on input "385.0" at bounding box center [543, 563] width 153 height 32
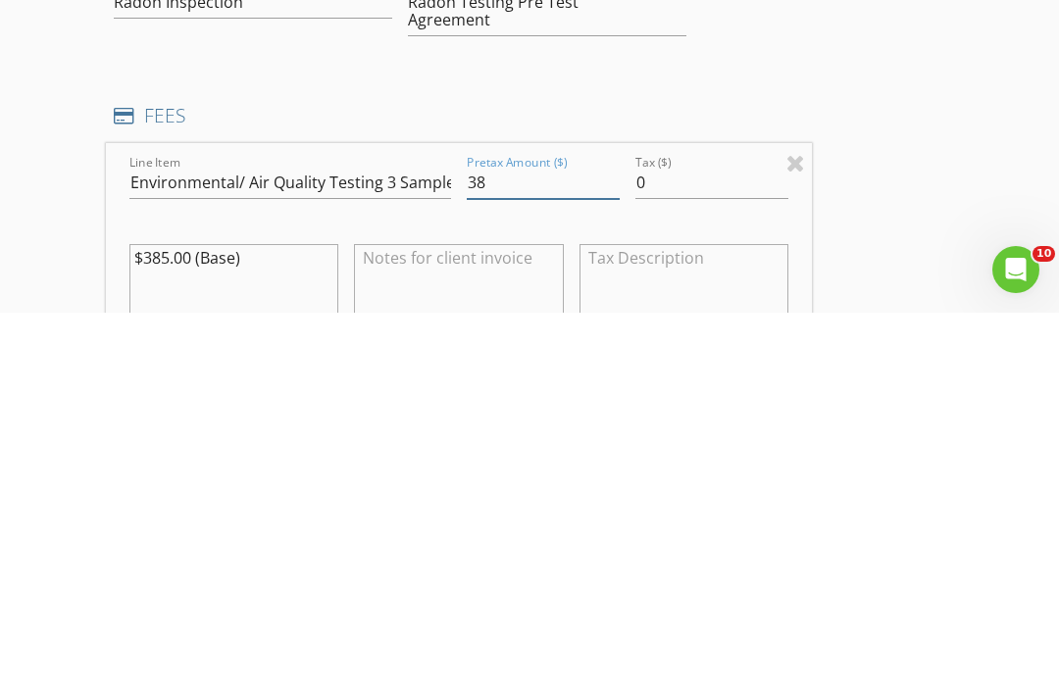
type input "3"
type input "450.0"
click at [167, 624] on textarea "$385.00 (Base)" at bounding box center [233, 673] width 209 height 98
type textarea "$450.00 (Base)"
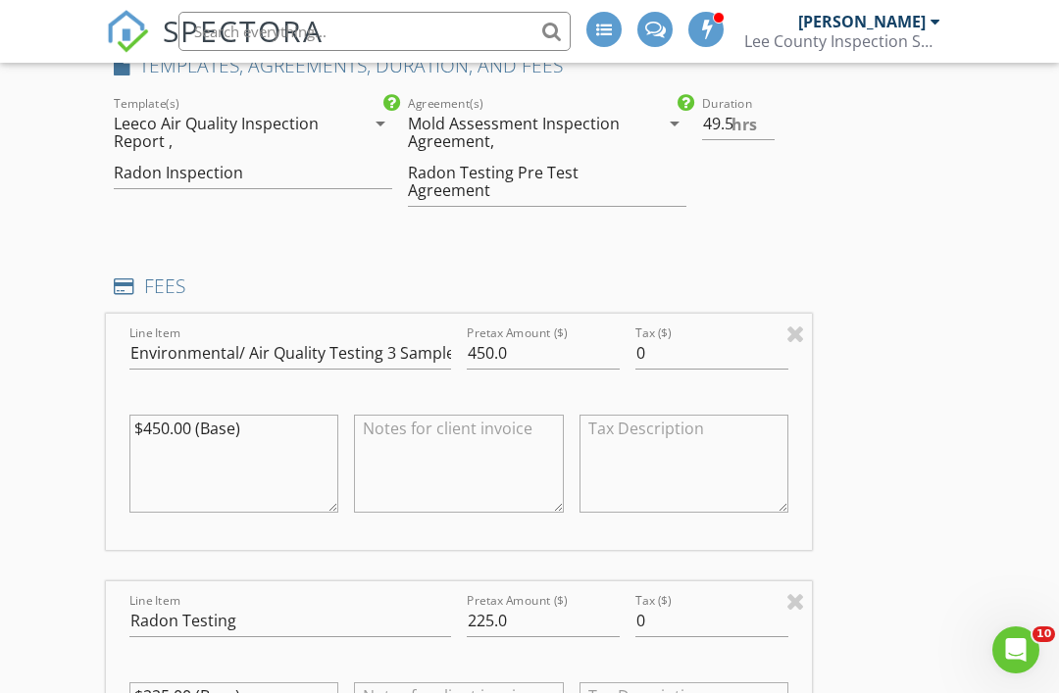
scroll to position [1839, 0]
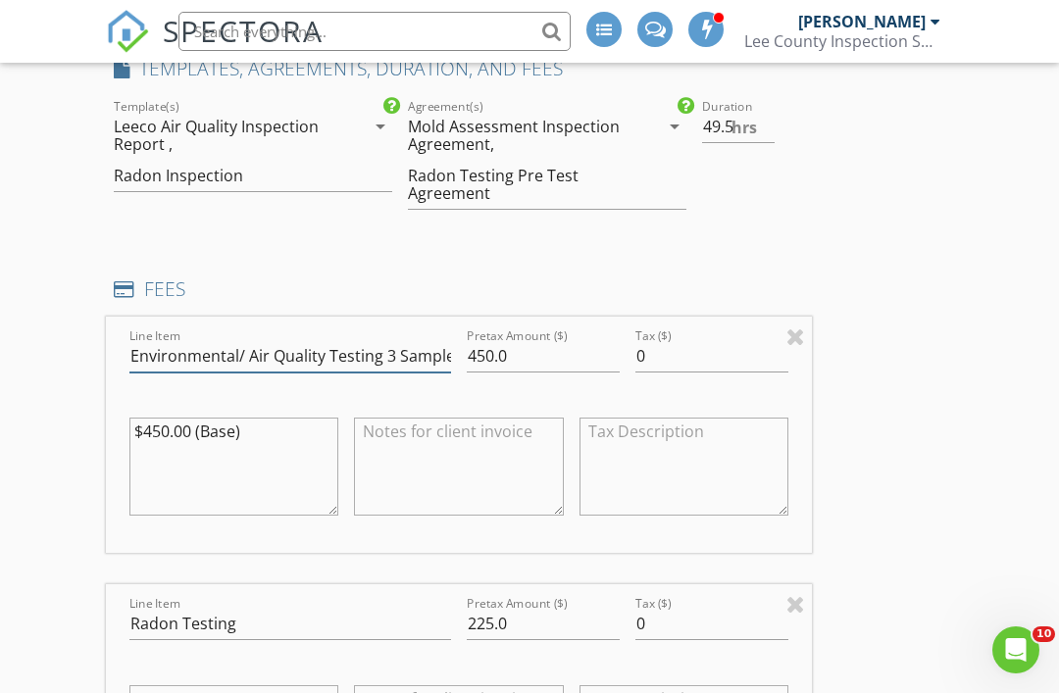
click at [391, 354] on input "Environmental/ Air Quality Testing 3 Sample Test and Inspection" at bounding box center [289, 356] width 321 height 32
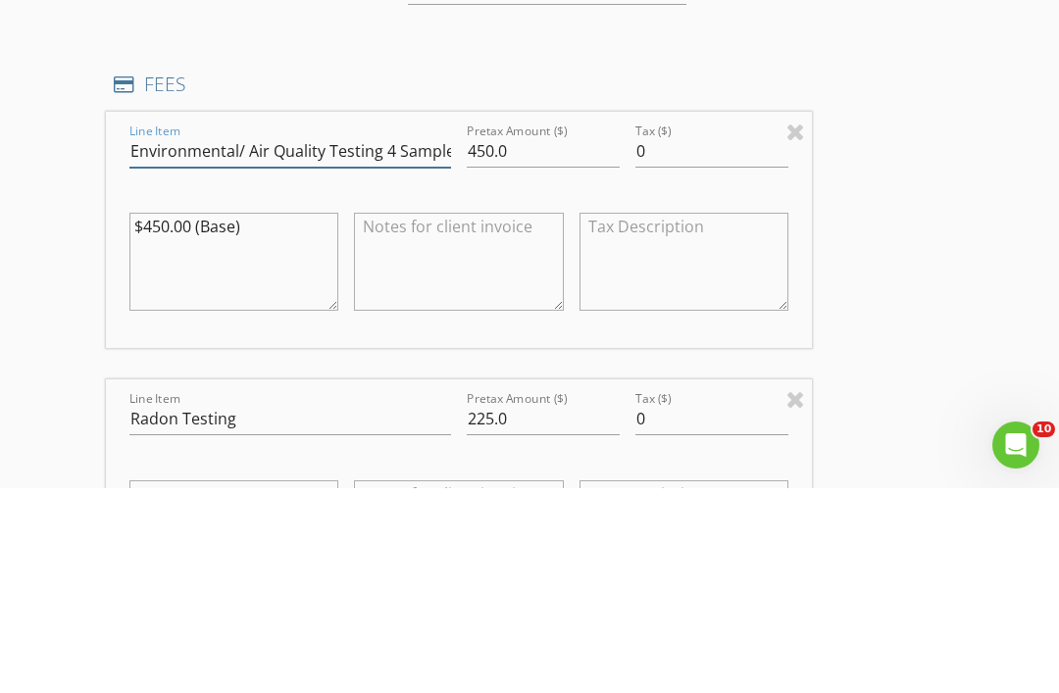
type input "Environmental/ Air Quality Testing 4 Sample Test and Inspection"
click at [996, 156] on div "New Inspection INSPECTOR(S) check_box_outline_blank John Brooks check_box_outli…" at bounding box center [529, 612] width 1059 height 4632
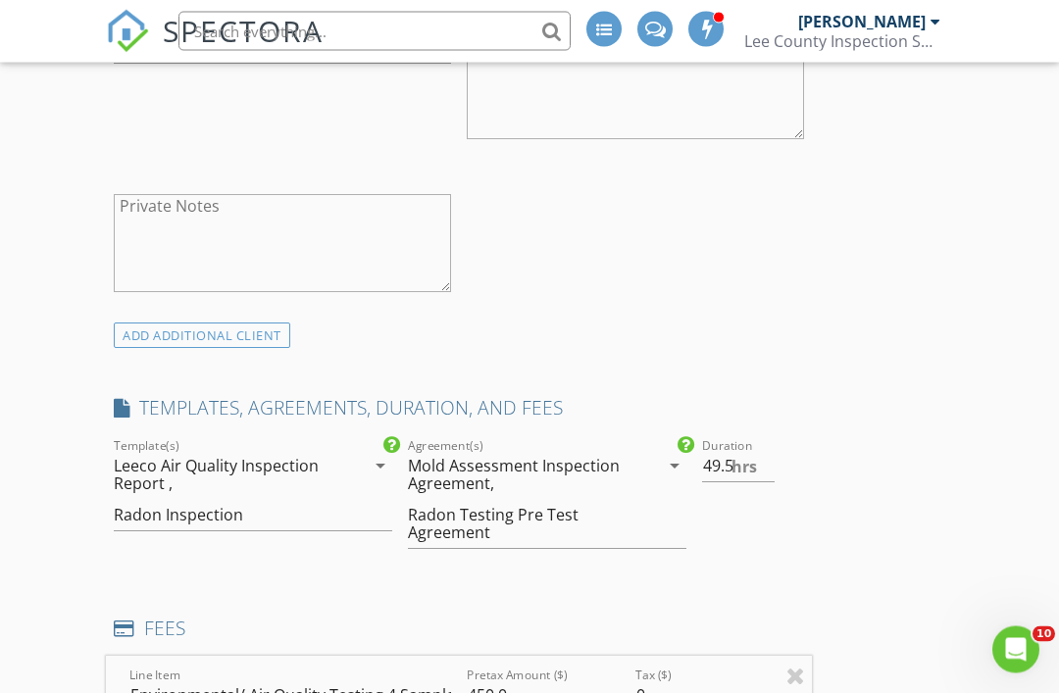
scroll to position [1500, 0]
click at [735, 474] on input "49.5" at bounding box center [738, 466] width 73 height 32
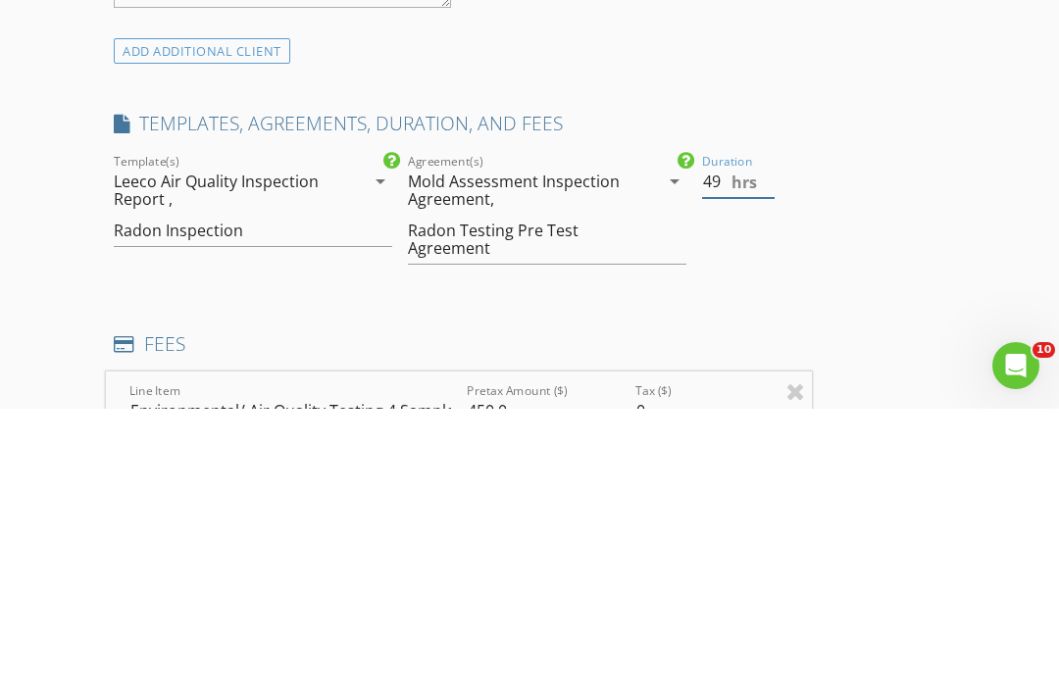
type input "4"
type input "2.0"
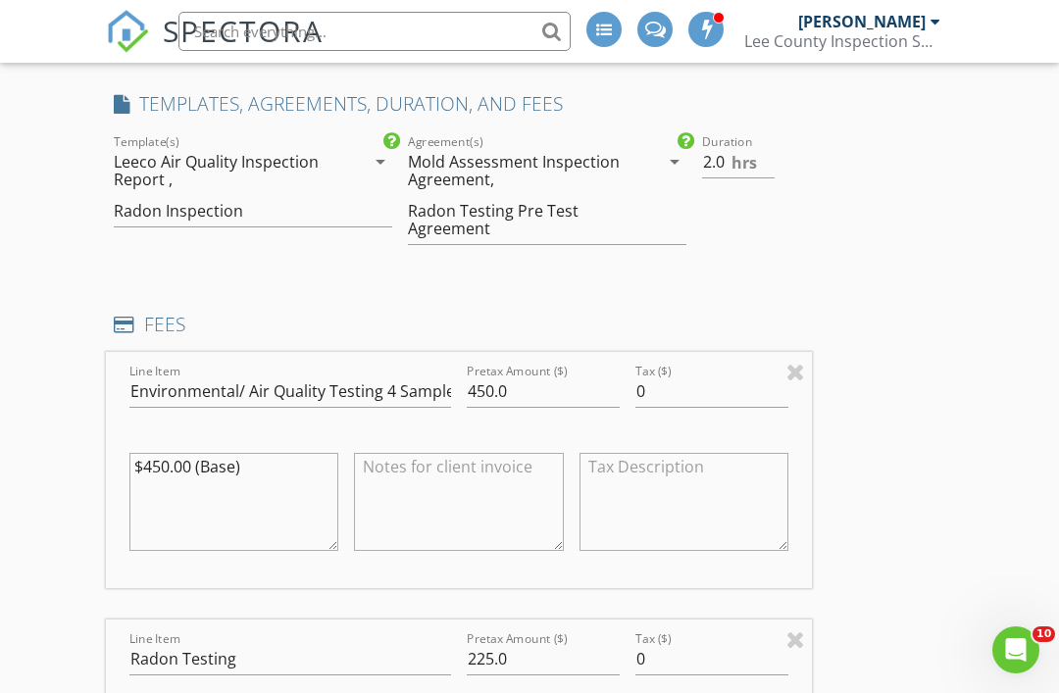
scroll to position [1802, 0]
click at [668, 163] on icon "arrow_drop_down" at bounding box center [675, 163] width 24 height 24
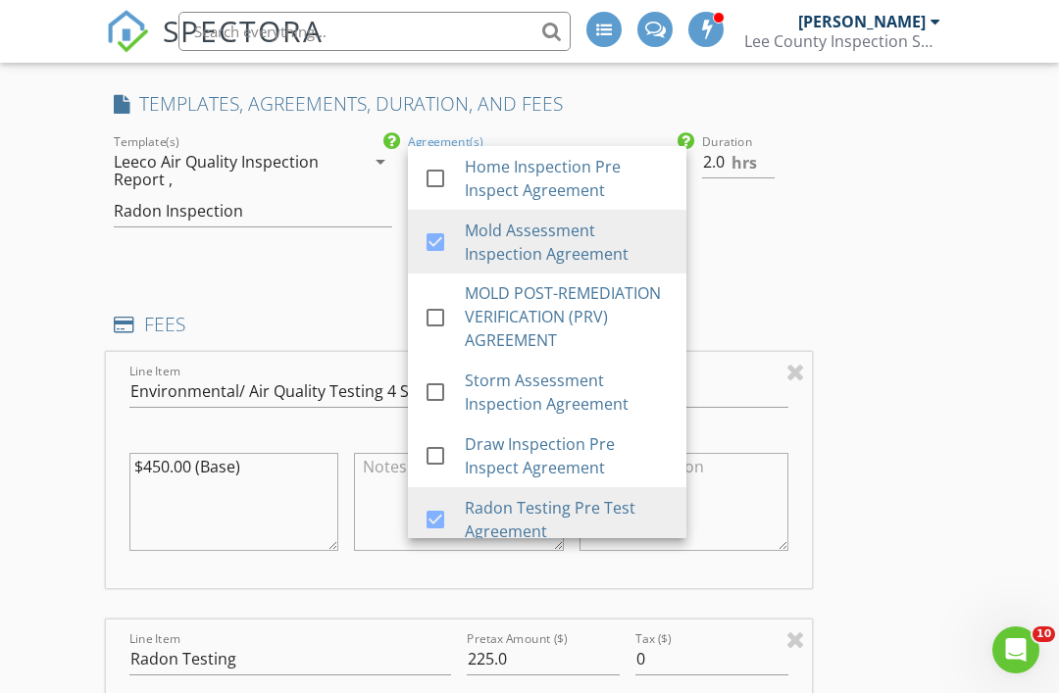
scroll to position [0, 0]
click at [785, 295] on div "INSPECTOR(S) check_box_outline_blank John Brooks check_box_outline_blank Jailyn…" at bounding box center [459, 624] width 706 height 4358
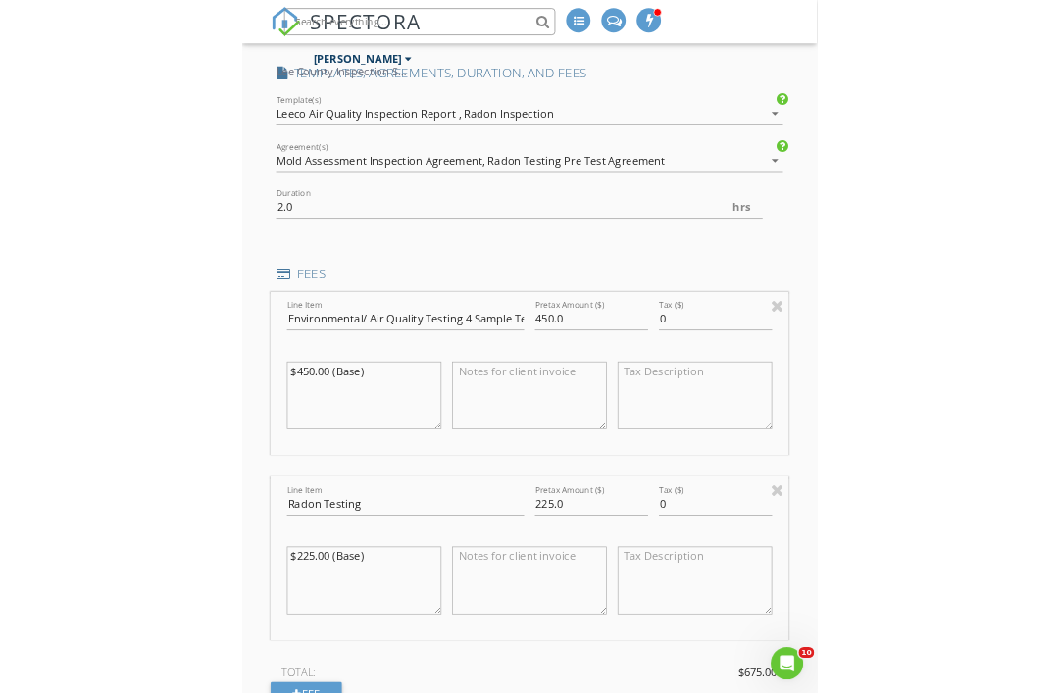
scroll to position [1803, 0]
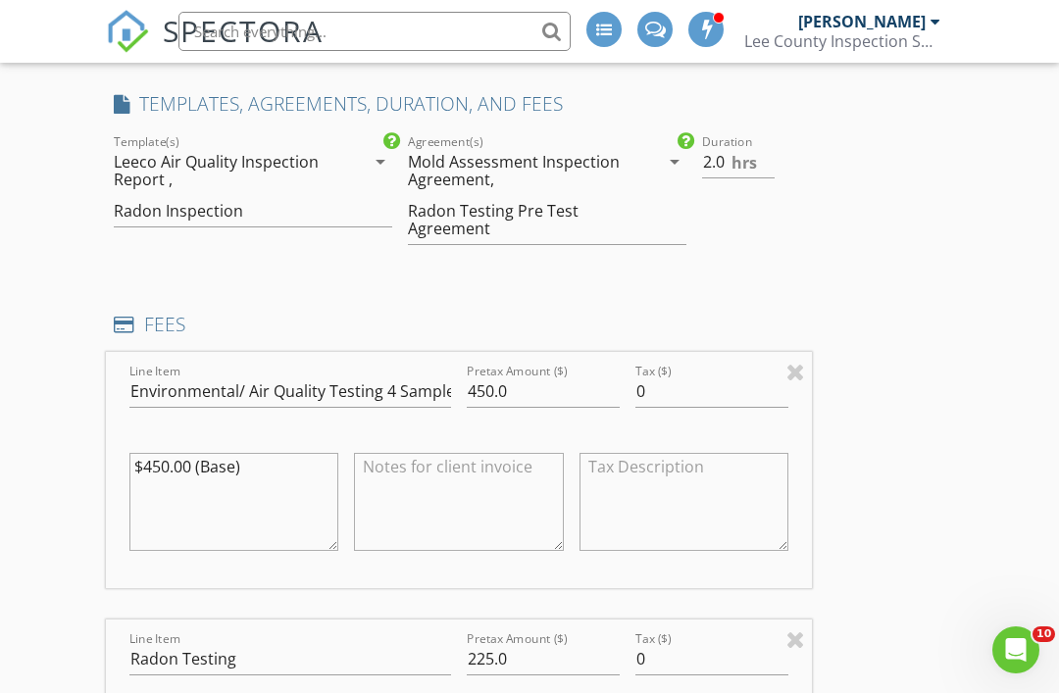
click at [987, 442] on div "New Inspection INSPECTOR(S) check_box_outline_blank John Brooks check_box_outli…" at bounding box center [529, 647] width 1059 height 4632
click at [951, 414] on div "INSPECTOR(S) check_box_outline_blank John Brooks check_box_outline_blank Jailyn…" at bounding box center [529, 681] width 847 height 4472
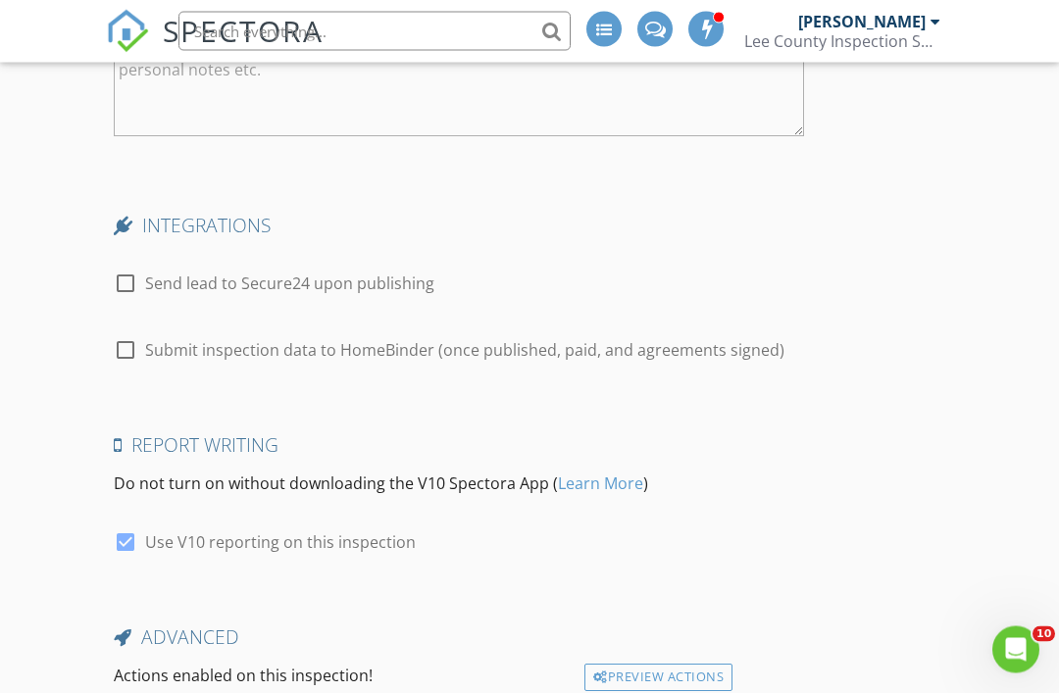
scroll to position [3999, 0]
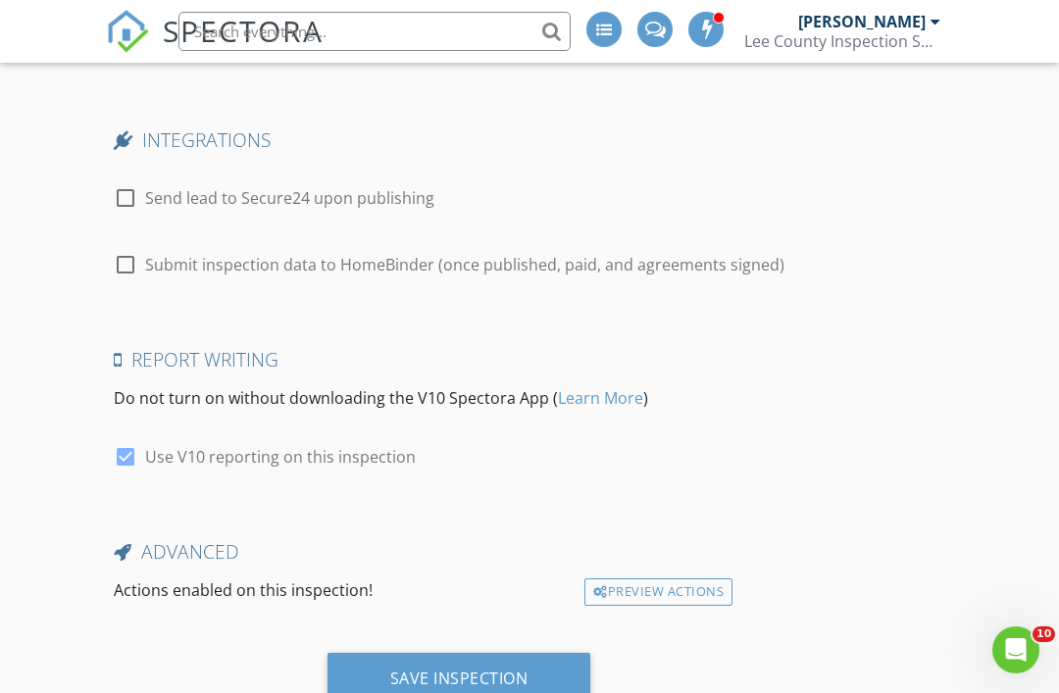
click at [460, 669] on div "Save Inspection" at bounding box center [459, 678] width 138 height 20
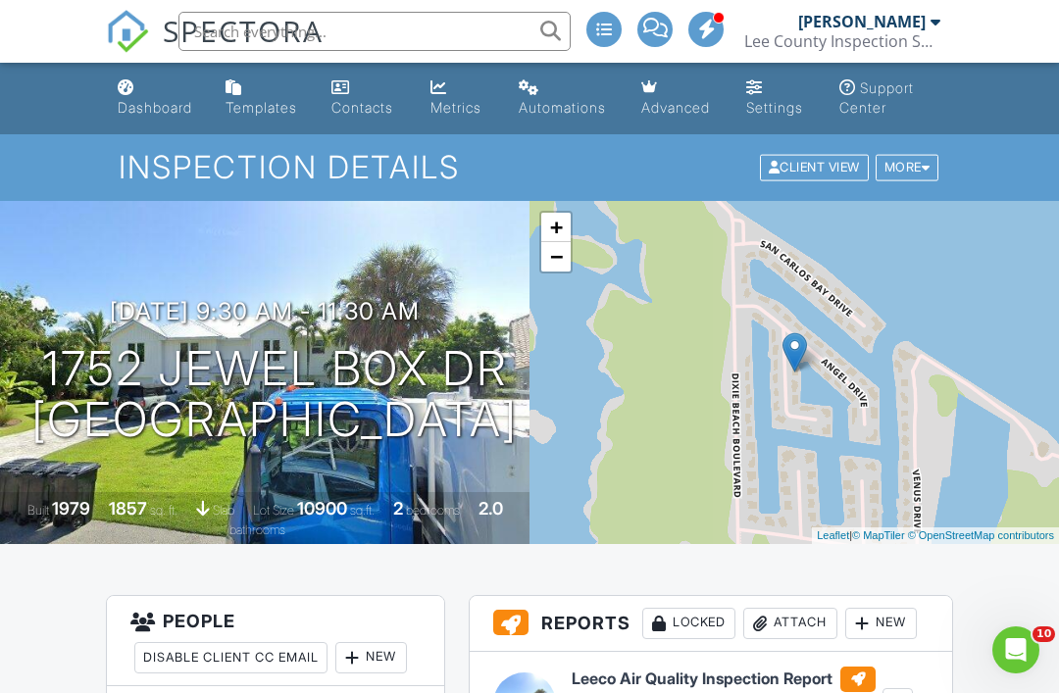
click at [141, 96] on link "Dashboard" at bounding box center [156, 99] width 92 height 56
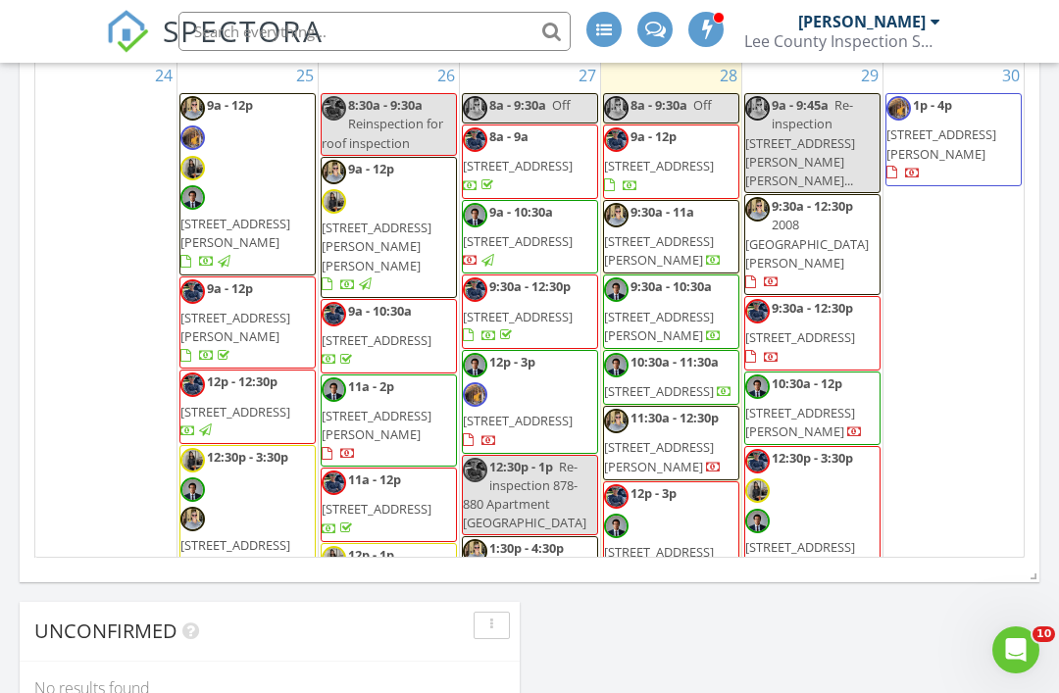
scroll to position [2838, 0]
